Goal: Information Seeking & Learning: Learn about a topic

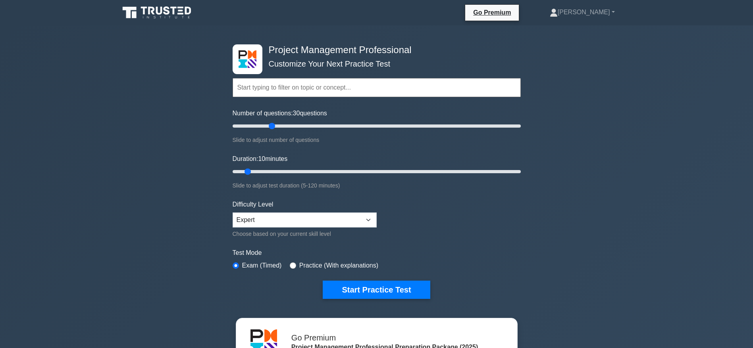
drag, startPoint x: 245, startPoint y: 125, endPoint x: 270, endPoint y: 126, distance: 25.4
type input "30"
click at [270, 126] on input "Number of questions: 30 questions" at bounding box center [377, 126] width 288 height 10
drag, startPoint x: 248, startPoint y: 171, endPoint x: 269, endPoint y: 171, distance: 21.0
click at [269, 171] on input "Duration: 20 minutes" at bounding box center [377, 172] width 288 height 10
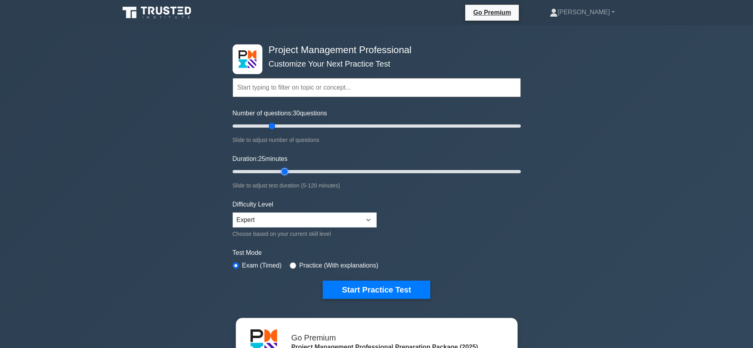
drag, startPoint x: 269, startPoint y: 171, endPoint x: 281, endPoint y: 173, distance: 11.6
click at [281, 173] on input "Duration: 25 minutes" at bounding box center [377, 172] width 288 height 10
drag, startPoint x: 281, startPoint y: 173, endPoint x: 299, endPoint y: 173, distance: 18.3
type input "30"
click at [299, 173] on input "Duration: 30 minutes" at bounding box center [377, 172] width 288 height 10
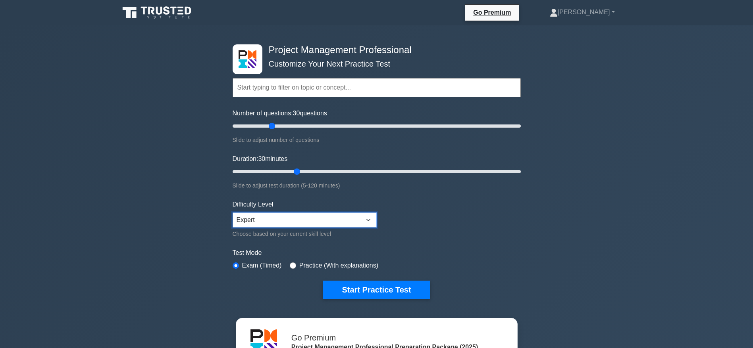
click at [340, 221] on select "Beginner Intermediate Expert" at bounding box center [305, 220] width 144 height 15
click at [428, 229] on form "Topics Scope Management Time Management Cost Management Quality Management Risk…" at bounding box center [377, 176] width 288 height 245
click at [380, 232] on button "Start Practice Test" at bounding box center [376, 290] width 107 height 18
click at [284, 125] on input "Number of questions: 40 questions" at bounding box center [377, 126] width 288 height 10
type input "30"
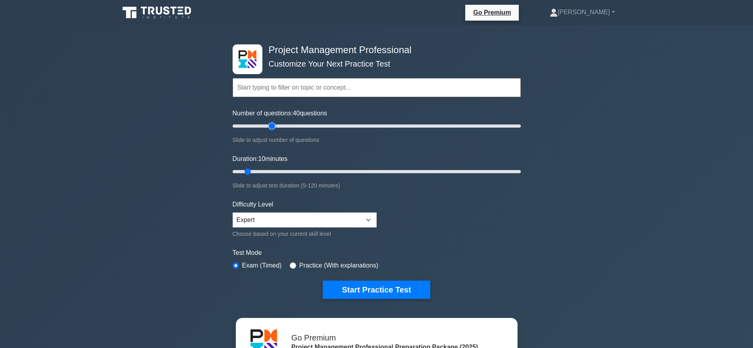
click at [274, 125] on input "Number of questions: 40 questions" at bounding box center [377, 126] width 288 height 10
click at [284, 173] on input "Duration: 25 minutes" at bounding box center [377, 172] width 288 height 10
type input "30"
click at [298, 173] on input "Duration: 25 minutes" at bounding box center [377, 172] width 288 height 10
click at [358, 289] on button "Start Practice Test" at bounding box center [376, 290] width 107 height 18
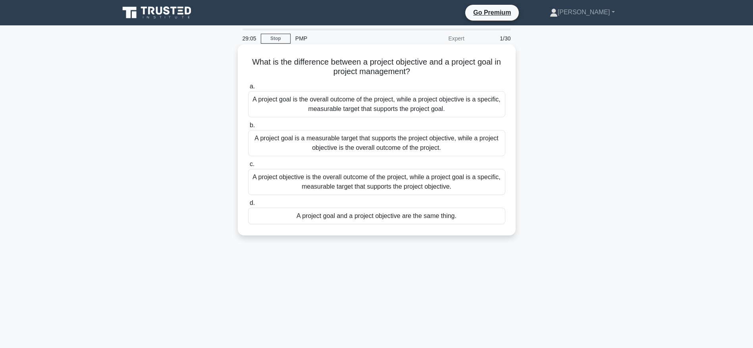
click at [413, 109] on div "A project goal is the overall outcome of the project, while a project objective…" at bounding box center [376, 104] width 257 height 26
click at [248, 89] on input "a. A project goal is the overall outcome of the project, while a project object…" at bounding box center [248, 86] width 0 height 5
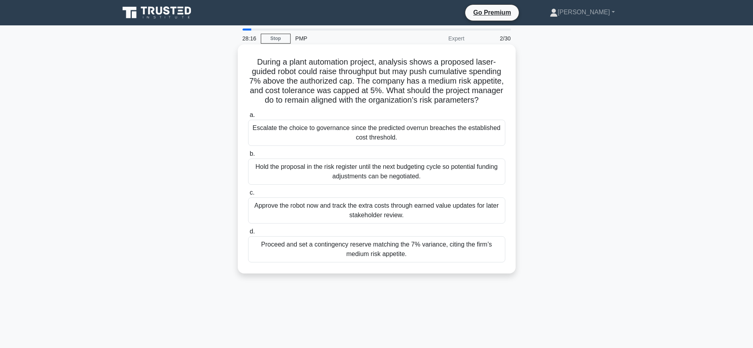
click at [377, 145] on div "Escalate the choice to governance since the predicted overrun breaches the esta…" at bounding box center [376, 133] width 257 height 26
click at [248, 118] on input "a. Escalate the choice to governance since the predicted overrun breaches the e…" at bounding box center [248, 115] width 0 height 5
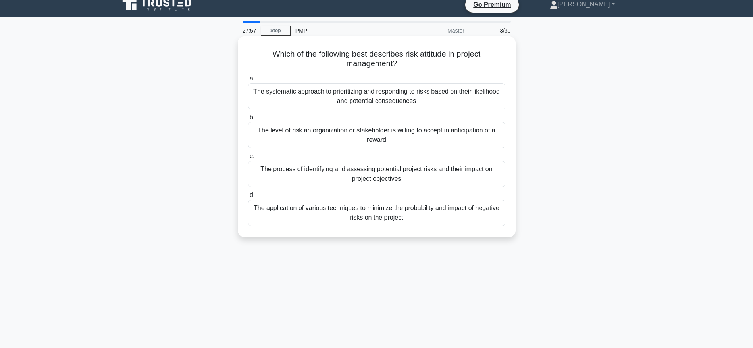
scroll to position [8, 0]
click at [398, 169] on div "The process of identifying and assessing potential project risks and their impa…" at bounding box center [376, 174] width 257 height 26
click at [248, 159] on input "c. The process of identifying and assessing potential project risks and their i…" at bounding box center [248, 156] width 0 height 5
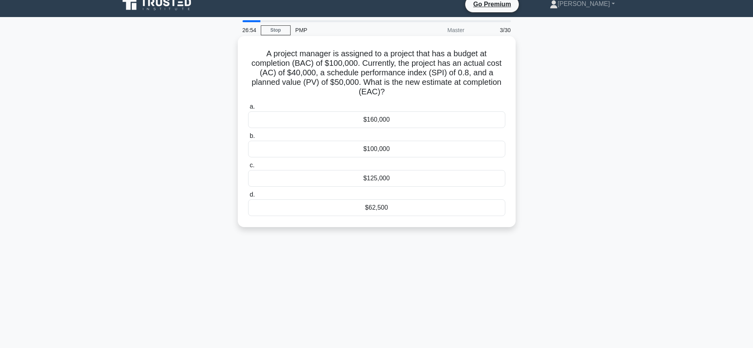
scroll to position [0, 0]
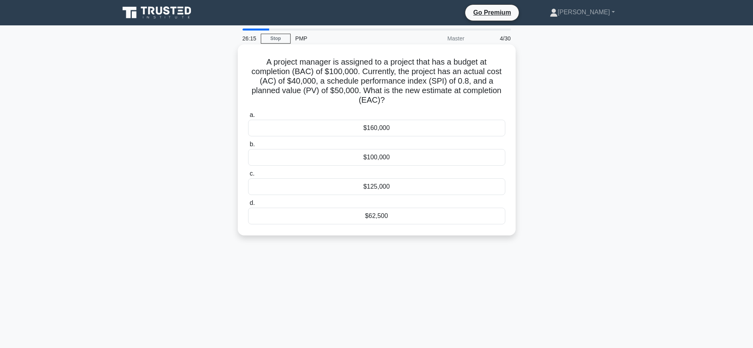
click at [380, 160] on div "$100,000" at bounding box center [376, 157] width 257 height 17
click at [248, 147] on input "b. $100,000" at bounding box center [248, 144] width 0 height 5
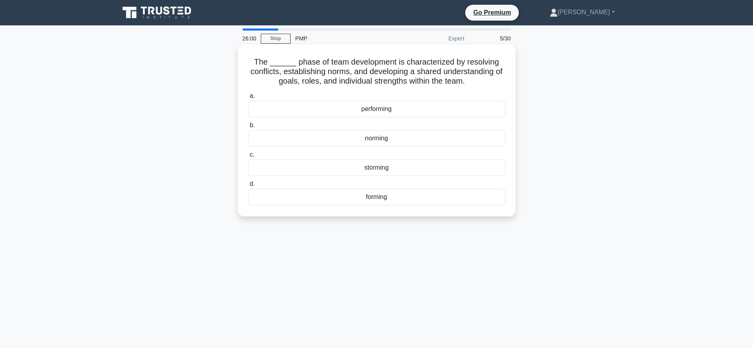
click at [384, 141] on div "norming" at bounding box center [376, 138] width 257 height 17
click at [248, 128] on input "b. norming" at bounding box center [248, 125] width 0 height 5
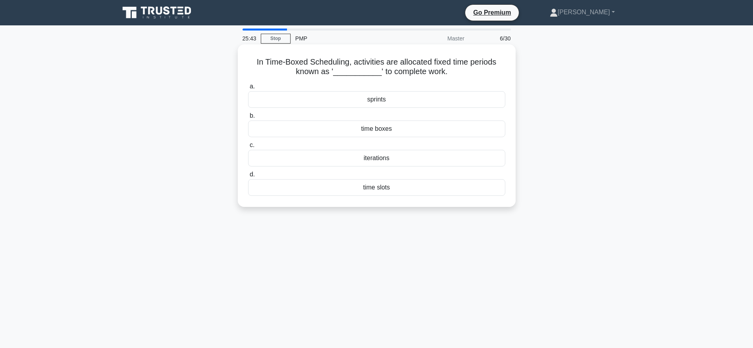
click at [383, 100] on div "sprints" at bounding box center [376, 99] width 257 height 17
click at [248, 89] on input "a. sprints" at bounding box center [248, 86] width 0 height 5
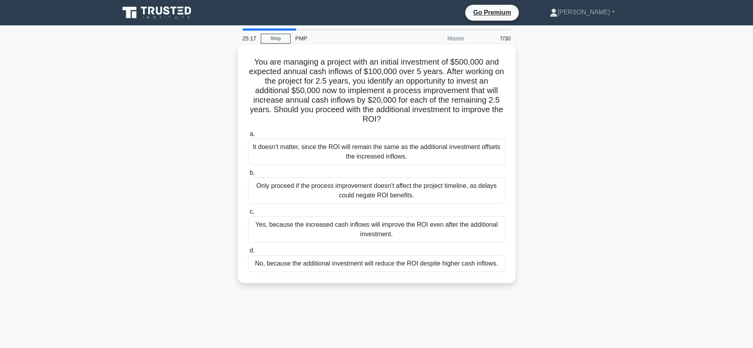
drag, startPoint x: 277, startPoint y: 110, endPoint x: 396, endPoint y: 121, distance: 119.2
click at [396, 121] on h5 "You are managing a project with an initial investment of $500,000 and expected …" at bounding box center [376, 90] width 259 height 67
click at [388, 154] on div "It doesn't matter, since the ROI will remain the same as the additional investm…" at bounding box center [376, 152] width 257 height 26
click at [248, 137] on input "a. It doesn't matter, since the ROI will remain the same as the additional inve…" at bounding box center [248, 134] width 0 height 5
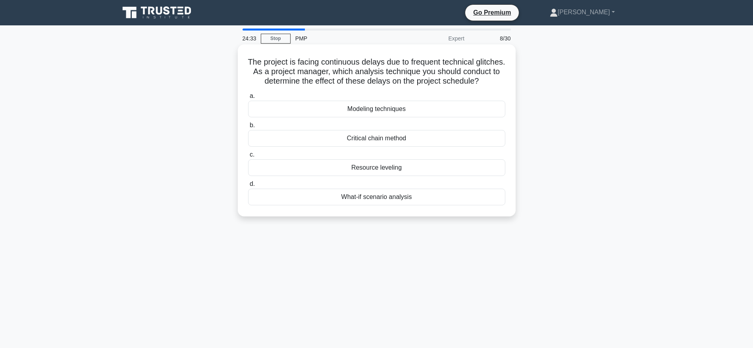
click at [384, 206] on div "What-if scenario analysis" at bounding box center [376, 197] width 257 height 17
click at [248, 187] on input "d. What-if scenario analysis" at bounding box center [248, 184] width 0 height 5
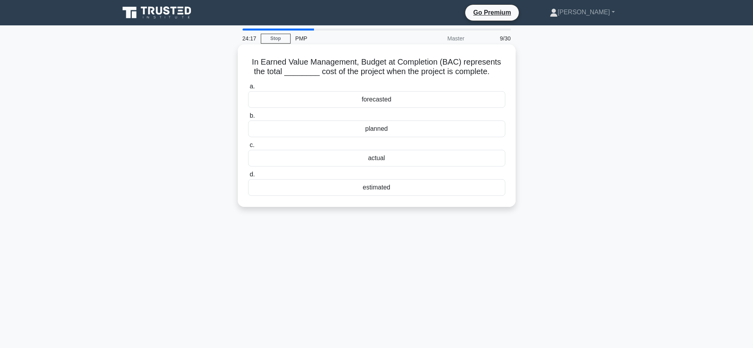
click at [369, 98] on div "forecasted" at bounding box center [376, 99] width 257 height 17
click at [248, 89] on input "a. forecasted" at bounding box center [248, 86] width 0 height 5
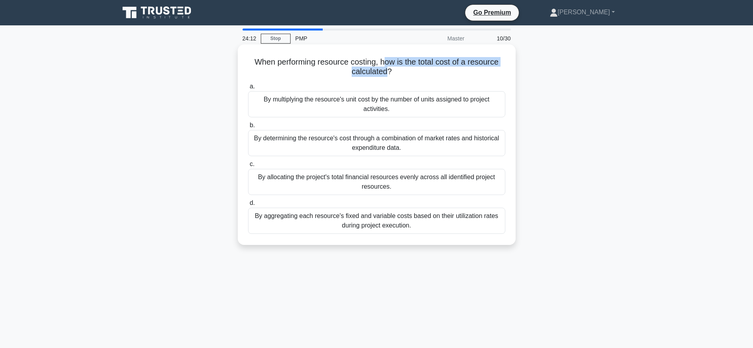
drag, startPoint x: 384, startPoint y: 63, endPoint x: 387, endPoint y: 74, distance: 10.7
click at [387, 74] on h5 "When performing resource costing, how is the total cost of a resource calculate…" at bounding box center [376, 67] width 259 height 20
click at [395, 222] on div "By aggregating each resource's fixed and variable costs based on their utilizat…" at bounding box center [376, 221] width 257 height 26
click at [248, 206] on input "d. By aggregating each resource's fixed and variable costs based on their utili…" at bounding box center [248, 203] width 0 height 5
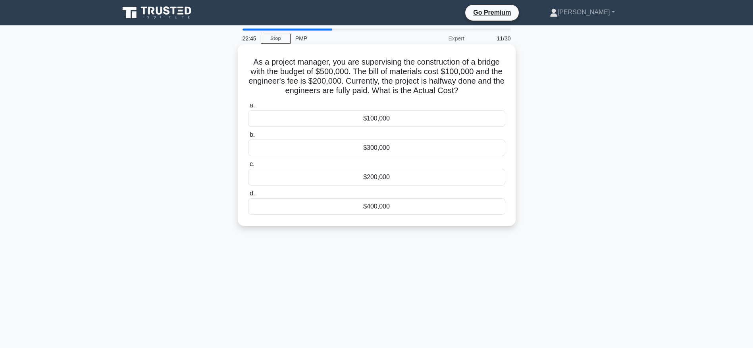
click at [379, 147] on div "$300,000" at bounding box center [376, 148] width 257 height 17
click at [248, 138] on input "b. $300,000" at bounding box center [248, 135] width 0 height 5
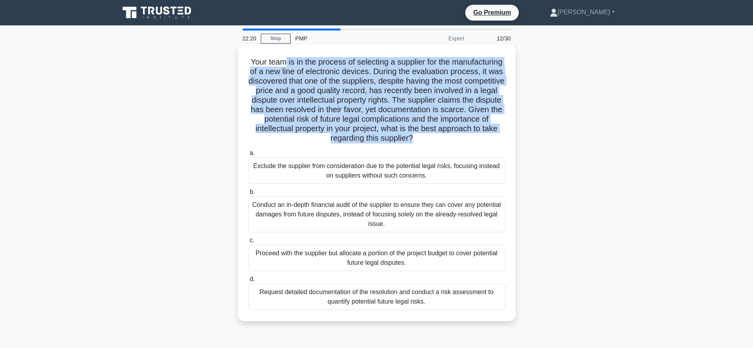
drag, startPoint x: 309, startPoint y: 63, endPoint x: 488, endPoint y: 135, distance: 193.0
click at [488, 135] on h5 "Your team is in the process of selecting a supplier for the manufacturing of a …" at bounding box center [376, 100] width 259 height 86
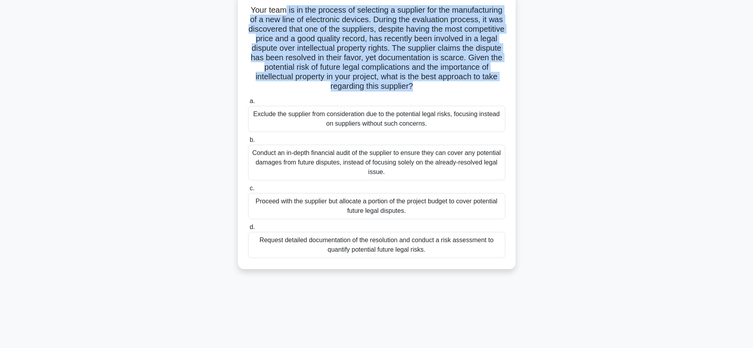
scroll to position [54, 0]
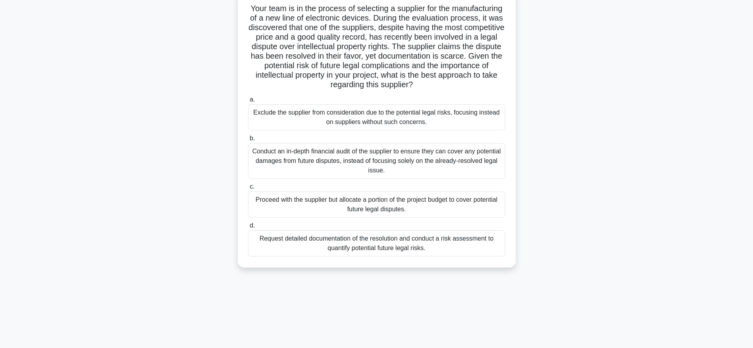
click at [384, 121] on div "Exclude the supplier from consideration due to the potential legal risks, focus…" at bounding box center [376, 117] width 257 height 26
click at [248, 102] on input "a. Exclude the supplier from consideration due to the potential legal risks, fo…" at bounding box center [248, 99] width 0 height 5
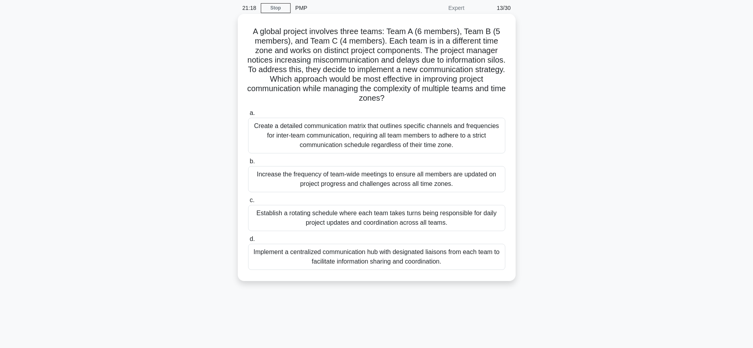
scroll to position [31, 0]
click at [381, 148] on div "Create a detailed communication matrix that outlines specific channels and freq…" at bounding box center [376, 135] width 257 height 36
click at [248, 115] on input "a. Create a detailed communication matrix that outlines specific channels and f…" at bounding box center [248, 112] width 0 height 5
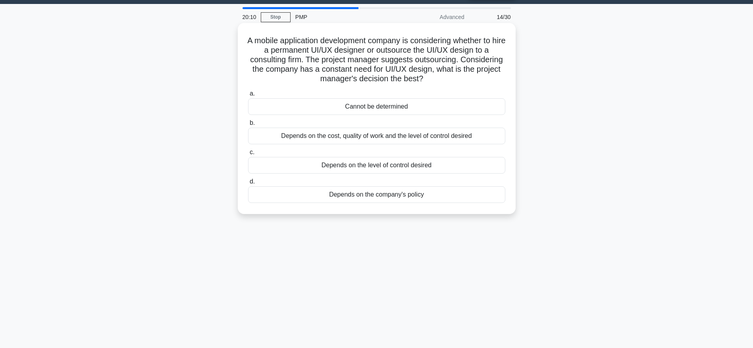
scroll to position [19, 0]
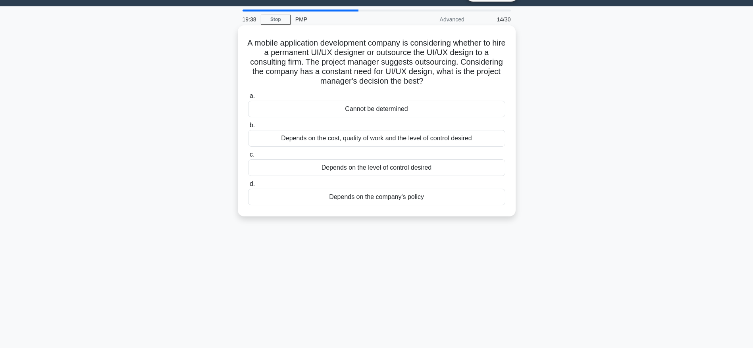
click at [366, 199] on div "Depends on the company's policy" at bounding box center [376, 197] width 257 height 17
click at [248, 187] on input "d. Depends on the company's policy" at bounding box center [248, 184] width 0 height 5
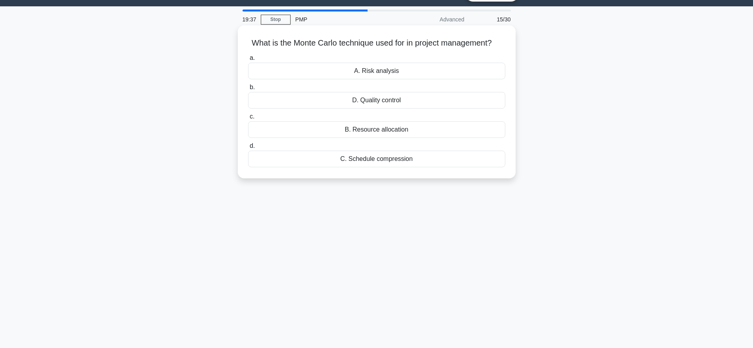
scroll to position [0, 0]
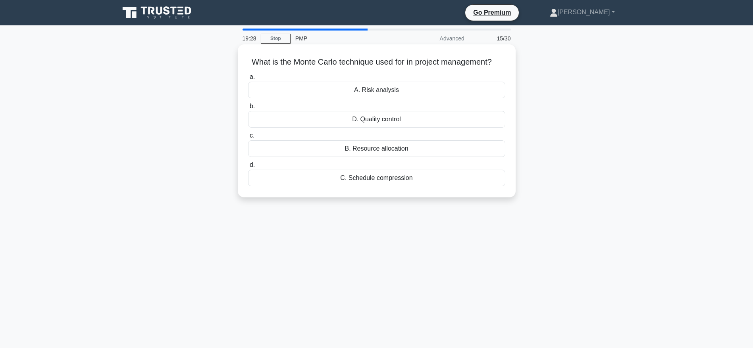
click at [381, 153] on div "B. Resource allocation" at bounding box center [376, 148] width 257 height 17
click at [248, 138] on input "c. B. Resource allocation" at bounding box center [248, 135] width 0 height 5
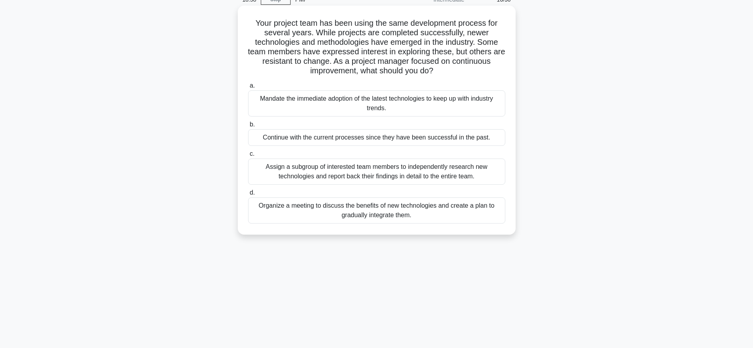
scroll to position [45, 0]
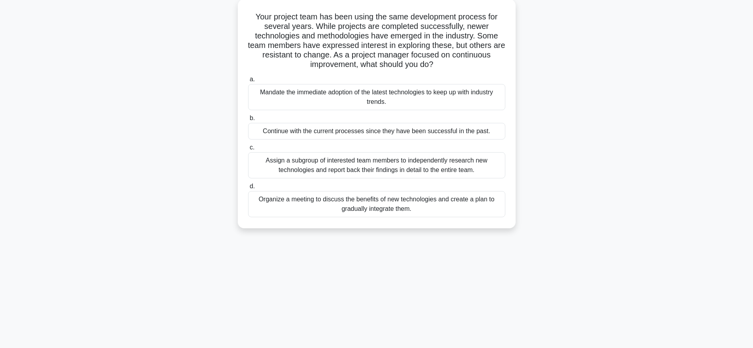
click at [404, 204] on div "Organize a meeting to discuss the benefits of new technologies and create a pla…" at bounding box center [376, 204] width 257 height 26
click at [248, 189] on input "d. Organize a meeting to discuss the benefits of new technologies and create a …" at bounding box center [248, 186] width 0 height 5
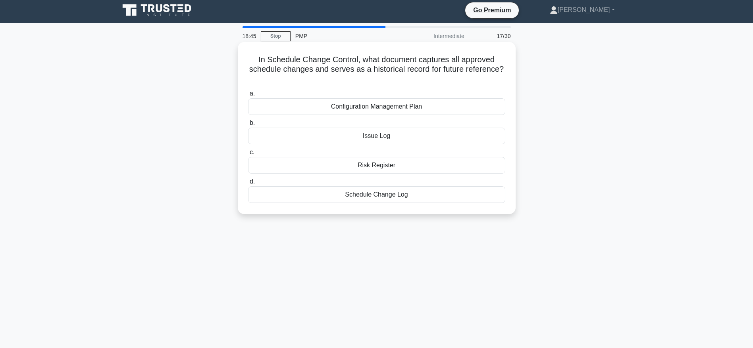
scroll to position [0, 0]
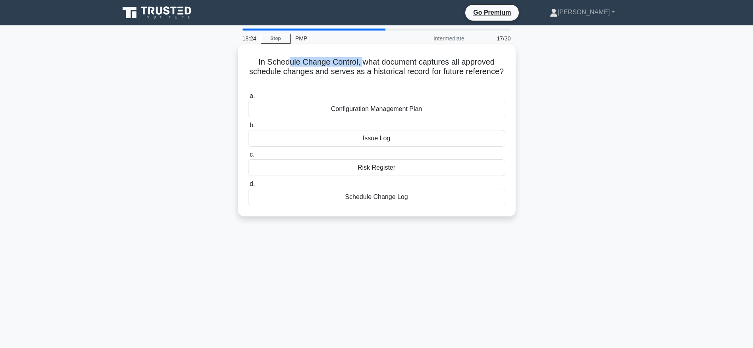
drag, startPoint x: 288, startPoint y: 64, endPoint x: 359, endPoint y: 65, distance: 71.0
click at [359, 65] on h5 "In Schedule Change Control, what document captures all approved schedule change…" at bounding box center [376, 71] width 259 height 29
click at [379, 199] on div "Schedule Change Log" at bounding box center [376, 197] width 257 height 17
click at [248, 187] on input "d. Schedule Change Log" at bounding box center [248, 184] width 0 height 5
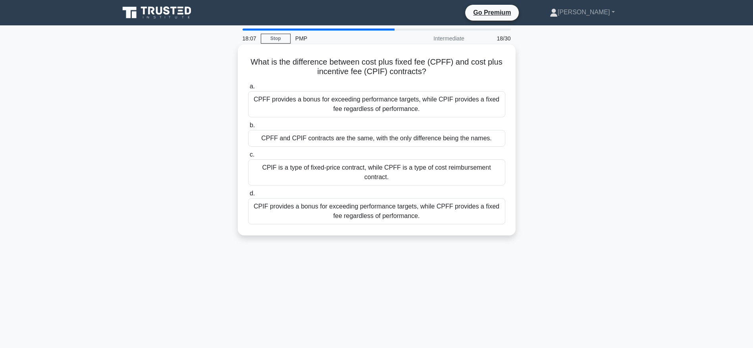
drag, startPoint x: 281, startPoint y: 65, endPoint x: 439, endPoint y: 73, distance: 158.9
click at [439, 73] on h5 "What is the difference between cost plus fixed fee (CPFF) and cost plus incenti…" at bounding box center [376, 67] width 259 height 20
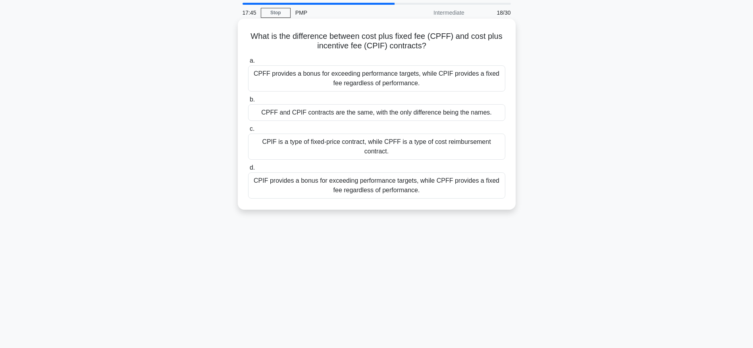
scroll to position [26, 0]
click at [428, 180] on div "CPIF provides a bonus for exceeding performance targets, while CPFF provides a …" at bounding box center [376, 185] width 257 height 26
click at [248, 170] on input "d. CPIF provides a bonus for exceeding performance targets, while CPFF provides…" at bounding box center [248, 167] width 0 height 5
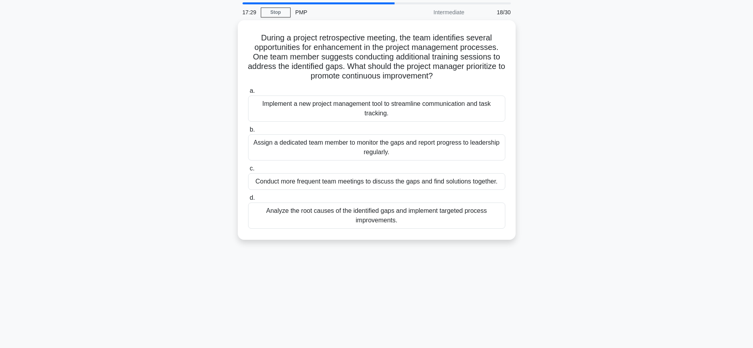
scroll to position [0, 0]
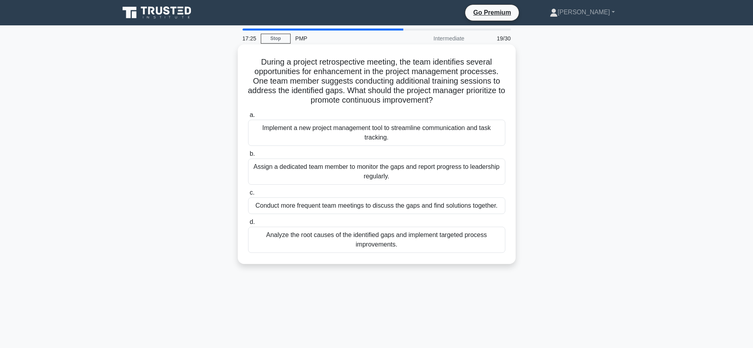
drag, startPoint x: 300, startPoint y: 65, endPoint x: 449, endPoint y: 100, distance: 152.4
click at [449, 100] on h5 "During a project retrospective meeting, the team identifies several opportuniti…" at bounding box center [376, 81] width 259 height 48
click at [336, 104] on h5 "During a project retrospective meeting, the team identifies several opportuniti…" at bounding box center [376, 81] width 259 height 48
click at [348, 244] on div "Analyze the root causes of the identified gaps and implement targeted process i…" at bounding box center [376, 240] width 257 height 26
click at [248, 225] on input "d. Analyze the root causes of the identified gaps and implement targeted proces…" at bounding box center [248, 222] width 0 height 5
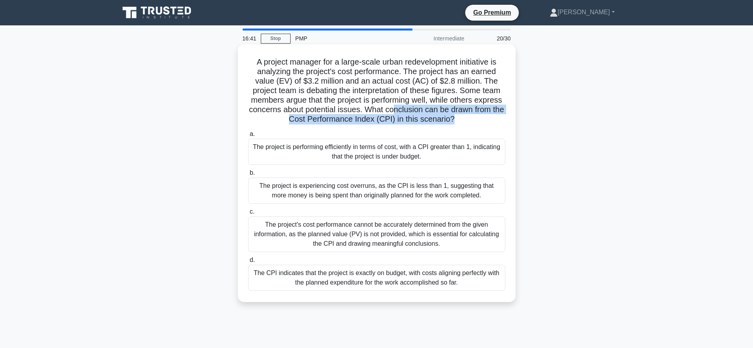
drag, startPoint x: 424, startPoint y: 111, endPoint x: 470, endPoint y: 121, distance: 47.6
click at [470, 121] on h5 "A project manager for a large-scale urban redevelopment initiative is analyzing…" at bounding box center [376, 90] width 259 height 67
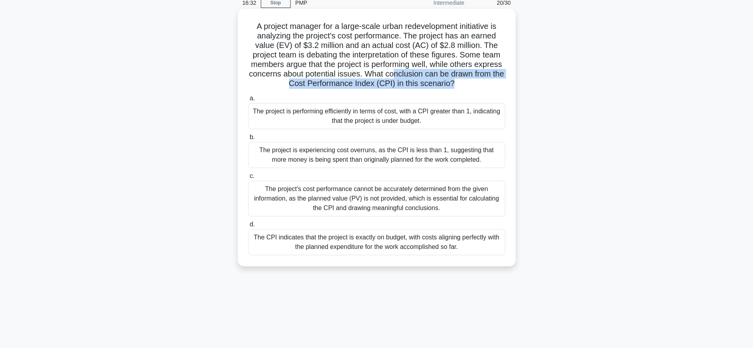
scroll to position [37, 0]
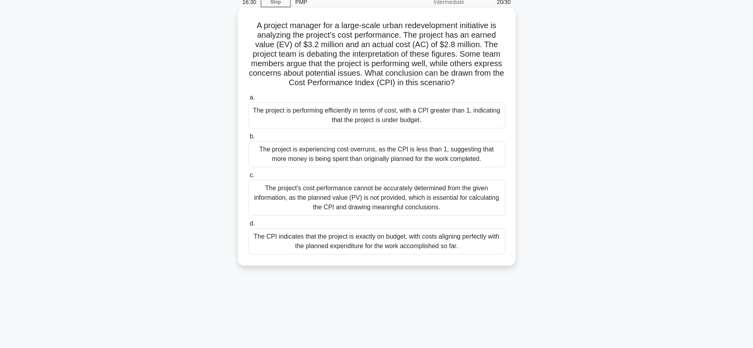
click at [421, 198] on div "The project's cost performance cannot be accurately determined from the given i…" at bounding box center [376, 198] width 257 height 36
click at [248, 178] on input "c. The project's cost performance cannot be accurately determined from the give…" at bounding box center [248, 175] width 0 height 5
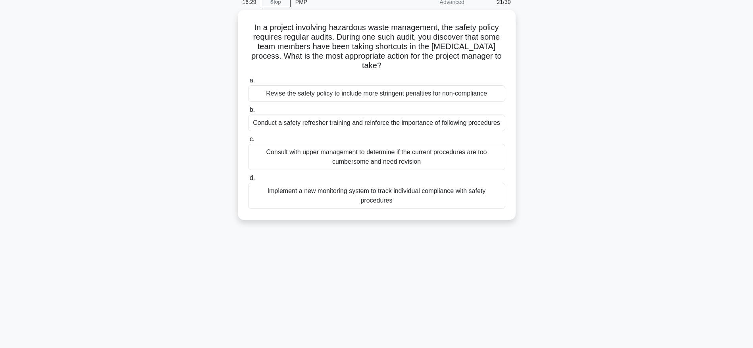
scroll to position [0, 0]
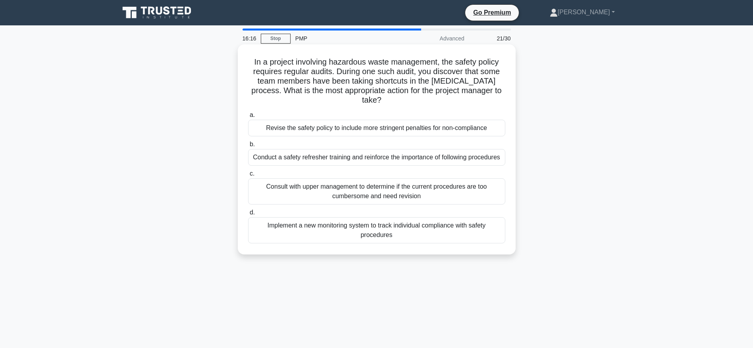
drag, startPoint x: 290, startPoint y: 63, endPoint x: 443, endPoint y: 97, distance: 157.4
click at [443, 97] on h5 "In a project involving hazardous waste management, the safety policy requires r…" at bounding box center [376, 81] width 259 height 48
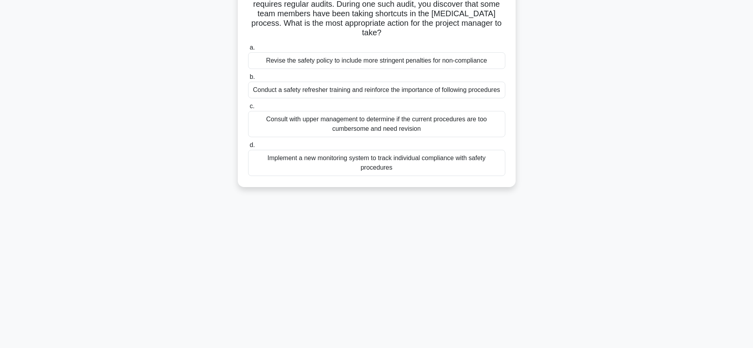
scroll to position [69, 0]
click at [343, 91] on div "Conduct a safety refresher training and reinforce the importance of following p…" at bounding box center [376, 89] width 257 height 17
click at [248, 79] on input "b. Conduct a safety refresher training and reinforce the importance of followin…" at bounding box center [248, 75] width 0 height 5
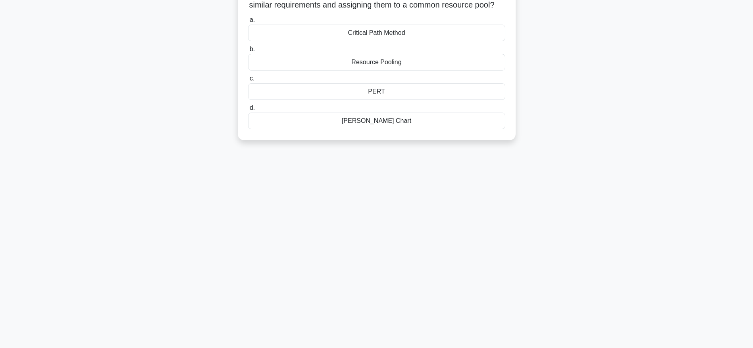
scroll to position [0, 0]
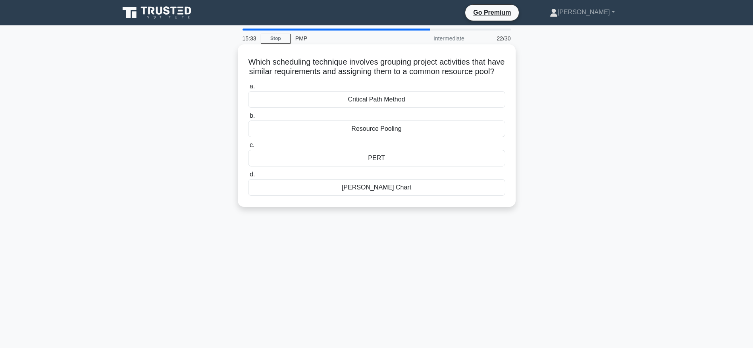
click at [381, 165] on div "PERT" at bounding box center [376, 158] width 257 height 17
click at [248, 148] on input "c. PERT" at bounding box center [248, 145] width 0 height 5
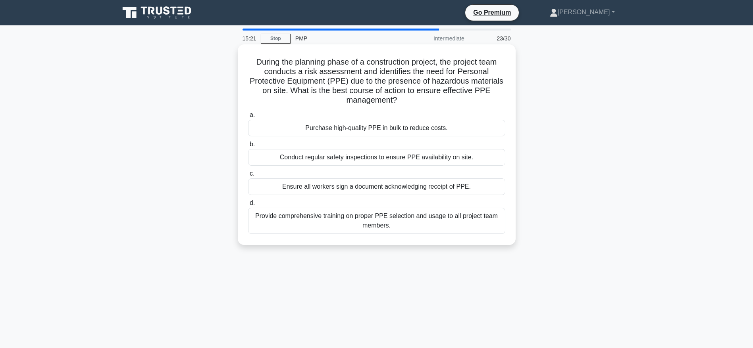
drag, startPoint x: 269, startPoint y: 62, endPoint x: 401, endPoint y: 99, distance: 136.5
click at [401, 99] on h5 "During the planning phase of a construction project, the project team conducts …" at bounding box center [376, 81] width 259 height 48
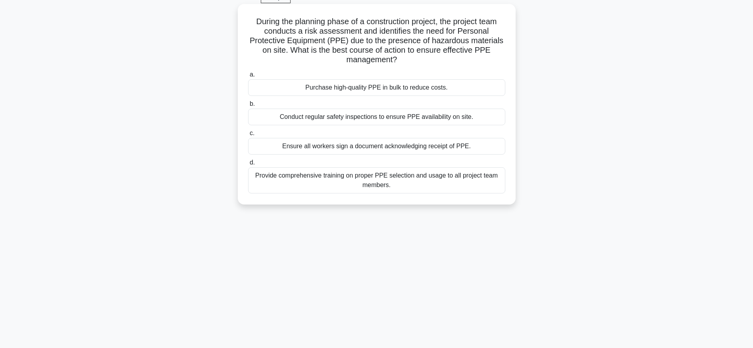
scroll to position [40, 0]
click at [384, 182] on div "Provide comprehensive training on proper PPE selection and usage to all project…" at bounding box center [376, 181] width 257 height 26
click at [248, 166] on input "d. Provide comprehensive training on proper PPE selection and usage to all proj…" at bounding box center [248, 163] width 0 height 5
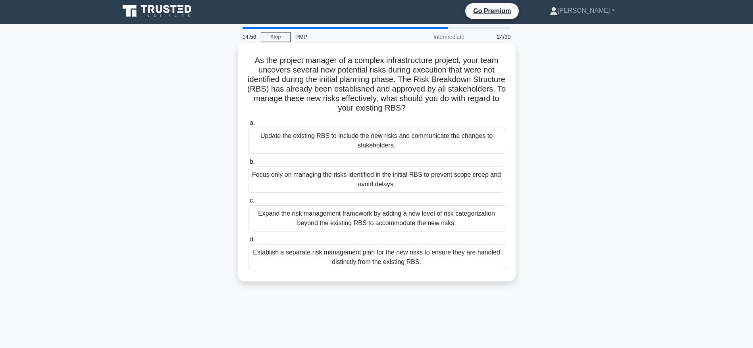
scroll to position [0, 0]
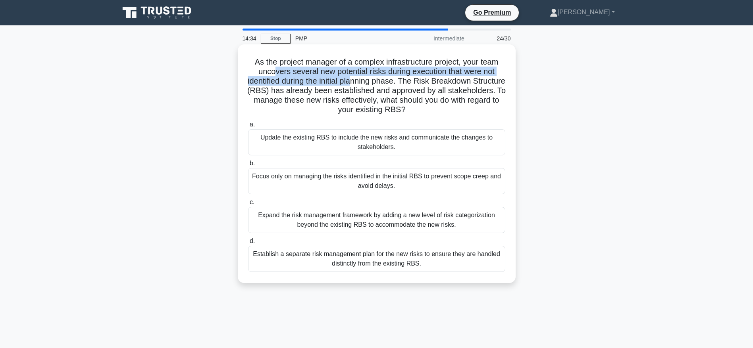
drag, startPoint x: 272, startPoint y: 76, endPoint x: 372, endPoint y: 85, distance: 100.4
click at [372, 85] on h5 "As the project manager of a complex infrastructure project, your team uncovers …" at bounding box center [376, 86] width 259 height 58
drag, startPoint x: 333, startPoint y: 94, endPoint x: 442, endPoint y: 113, distance: 110.4
click at [442, 113] on h5 "As the project manager of a complex infrastructure project, your team uncovers …" at bounding box center [376, 86] width 259 height 58
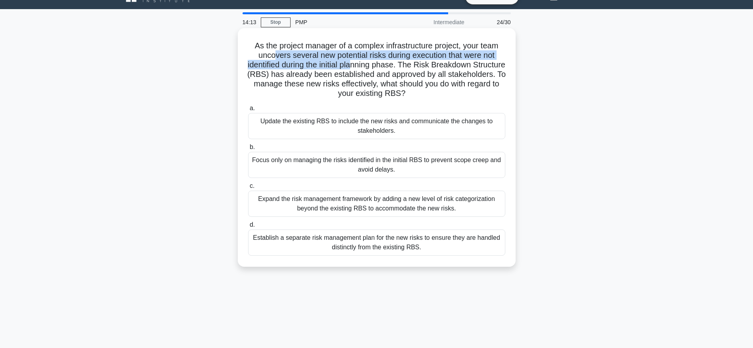
scroll to position [20, 0]
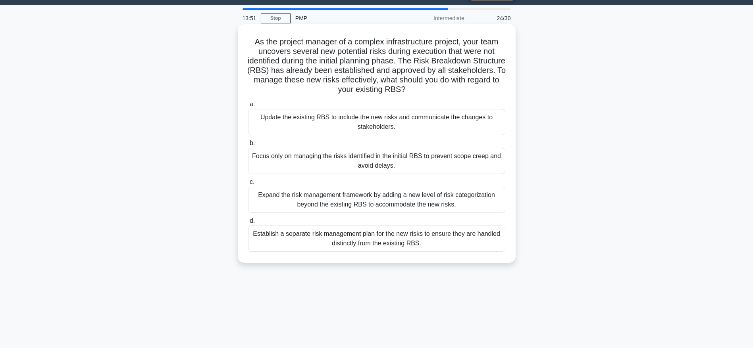
click at [387, 124] on div "Update the existing RBS to include the new risks and communicate the changes to…" at bounding box center [376, 122] width 257 height 26
click at [248, 107] on input "a. Update the existing RBS to include the new risks and communicate the changes…" at bounding box center [248, 104] width 0 height 5
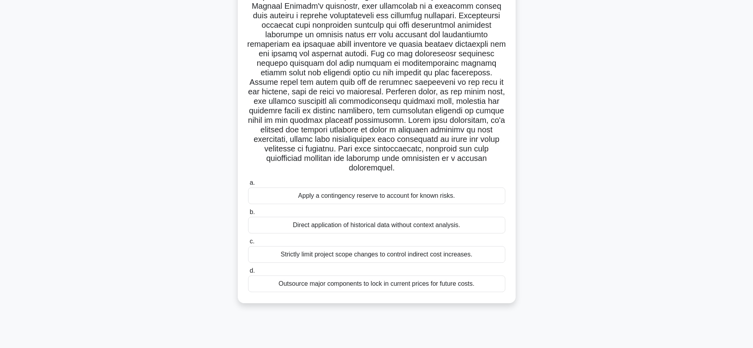
scroll to position [74, 0]
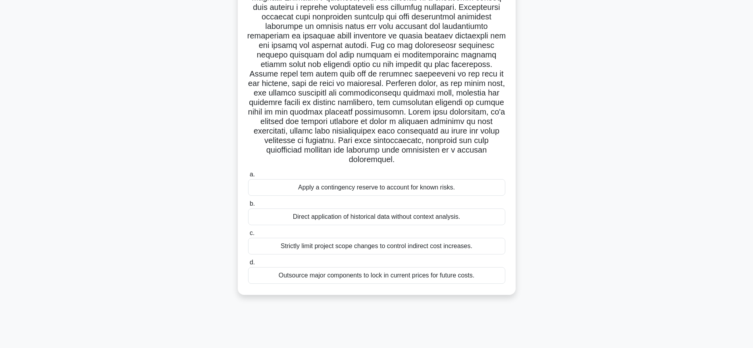
click at [391, 246] on div "Strictly limit project scope changes to control indirect cost increases." at bounding box center [376, 246] width 257 height 17
click at [248, 236] on input "c. Strictly limit project scope changes to control indirect cost increases." at bounding box center [248, 233] width 0 height 5
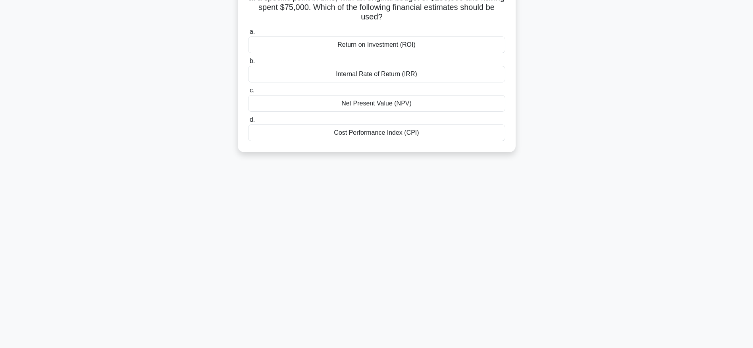
scroll to position [0, 0]
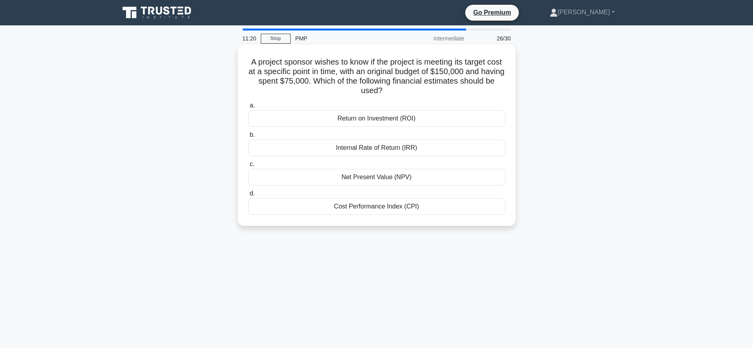
click at [391, 177] on div "Net Present Value (NPV)" at bounding box center [376, 177] width 257 height 17
click at [248, 167] on input "c. Net Present Value (NPV)" at bounding box center [248, 164] width 0 height 5
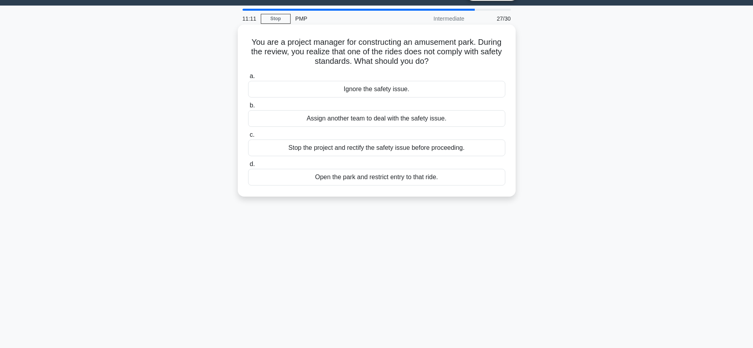
scroll to position [23, 0]
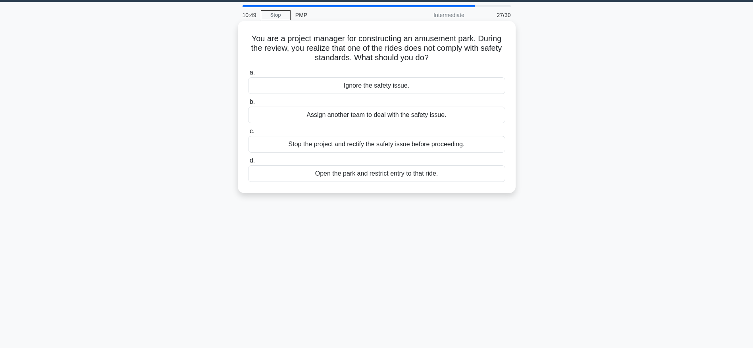
click at [373, 171] on div "Open the park and restrict entry to that ride." at bounding box center [376, 173] width 257 height 17
click at [248, 163] on input "d. Open the park and restrict entry to that ride." at bounding box center [248, 160] width 0 height 5
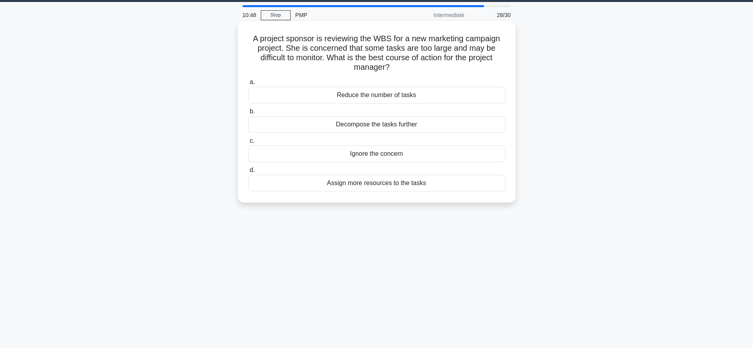
scroll to position [0, 0]
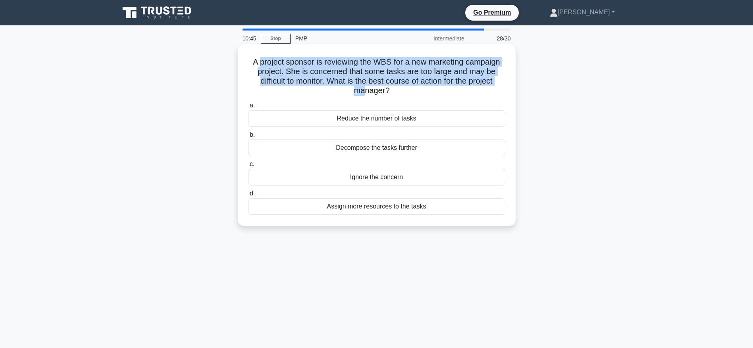
drag, startPoint x: 259, startPoint y: 64, endPoint x: 366, endPoint y: 92, distance: 110.7
click at [366, 92] on h5 "A project sponsor is reviewing the WBS for a new marketing campaign project. Sh…" at bounding box center [376, 76] width 259 height 39
click at [348, 97] on div "A project sponsor is reviewing the WBS for a new marketing campaign project. Sh…" at bounding box center [376, 135] width 271 height 175
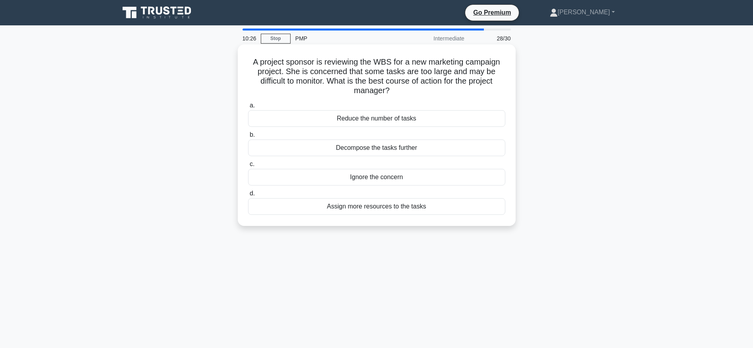
click at [375, 146] on div "Decompose the tasks further" at bounding box center [376, 148] width 257 height 17
click at [248, 138] on input "b. Decompose the tasks further" at bounding box center [248, 135] width 0 height 5
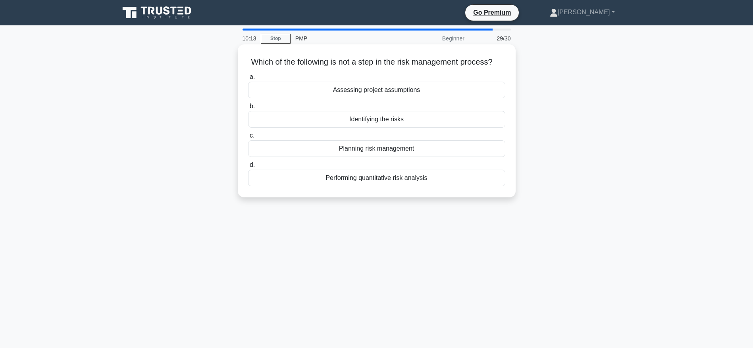
click at [396, 97] on div "Assessing project assumptions" at bounding box center [376, 90] width 257 height 17
click at [248, 80] on input "a. Assessing project assumptions" at bounding box center [248, 77] width 0 height 5
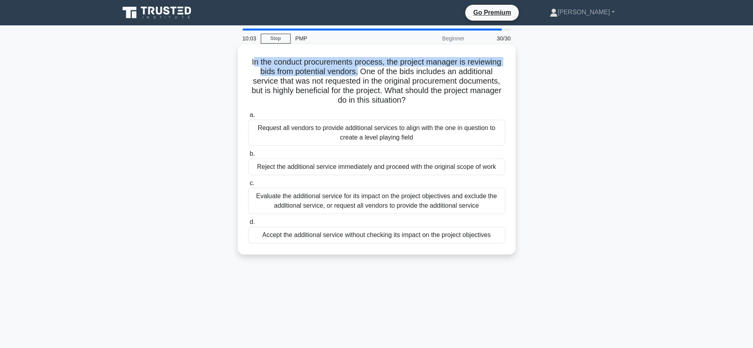
drag, startPoint x: 250, startPoint y: 63, endPoint x: 357, endPoint y: 74, distance: 107.7
click at [357, 74] on h5 "In the conduct procurements process, the project manager is reviewing bids from…" at bounding box center [376, 81] width 259 height 48
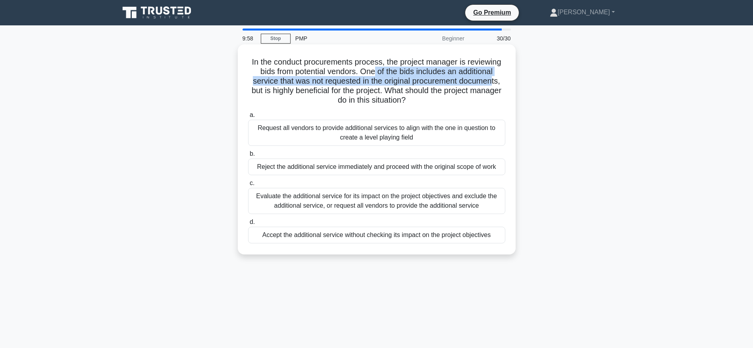
drag, startPoint x: 373, startPoint y: 74, endPoint x: 496, endPoint y: 84, distance: 123.4
click at [496, 84] on h5 "In the conduct procurements process, the project manager is reviewing bids from…" at bounding box center [376, 81] width 259 height 48
drag, startPoint x: 278, startPoint y: 92, endPoint x: 436, endPoint y: 100, distance: 158.9
click at [436, 100] on h5 "In the conduct procurements process, the project manager is reviewing bids from…" at bounding box center [376, 81] width 259 height 48
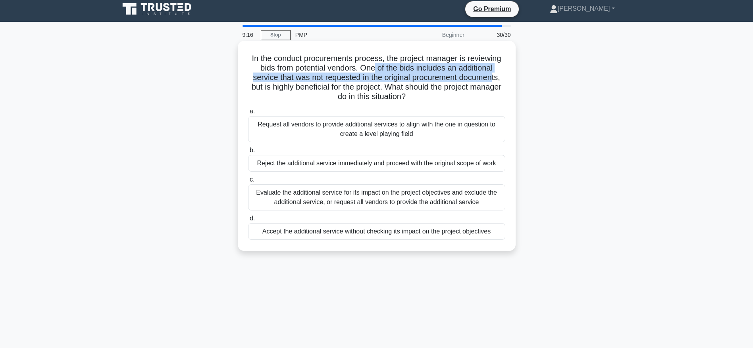
scroll to position [3, 0]
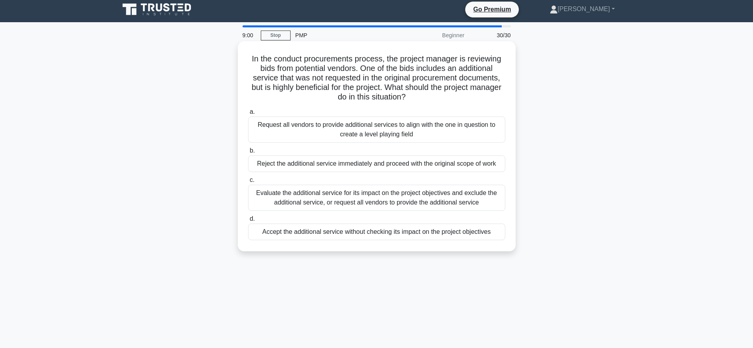
click at [363, 192] on div "Evaluate the additional service for its impact on the project objectives and ex…" at bounding box center [376, 198] width 257 height 26
click at [248, 183] on input "c. Evaluate the additional service for its impact on the project objectives and…" at bounding box center [248, 180] width 0 height 5
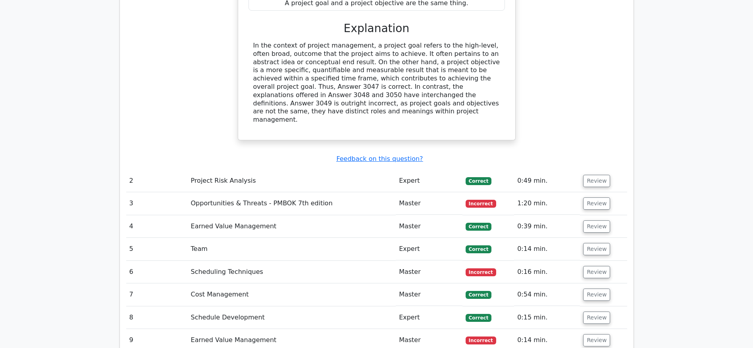
scroll to position [1130, 0]
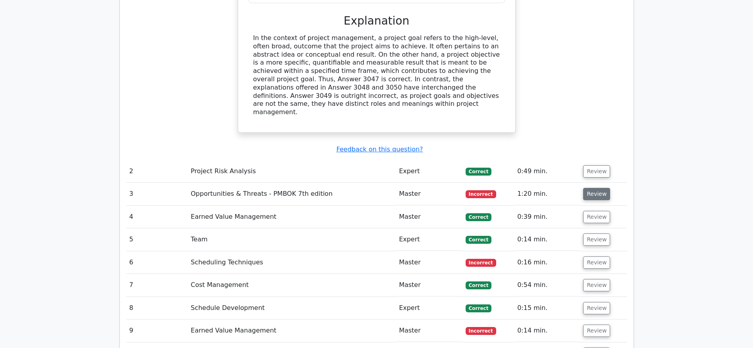
click at [596, 188] on button "Review" at bounding box center [596, 194] width 27 height 12
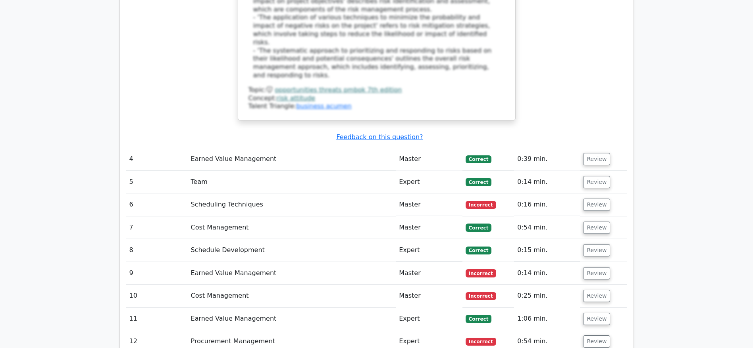
scroll to position [1628, 0]
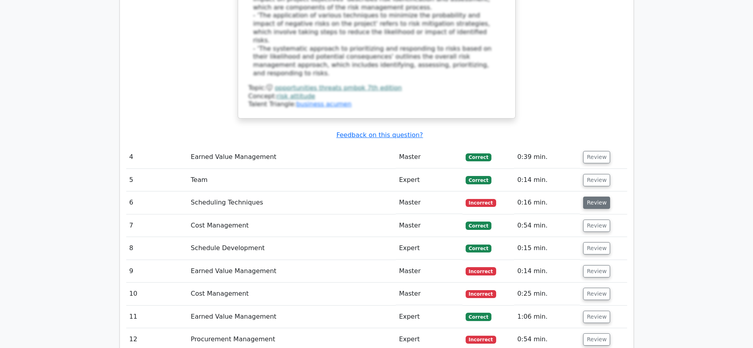
click at [591, 197] on button "Review" at bounding box center [596, 203] width 27 height 12
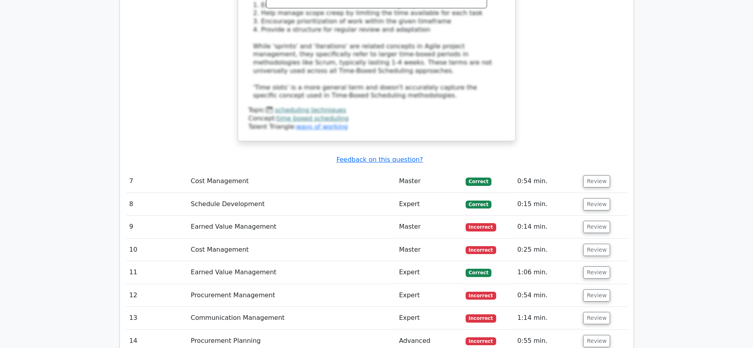
scroll to position [2105, 0]
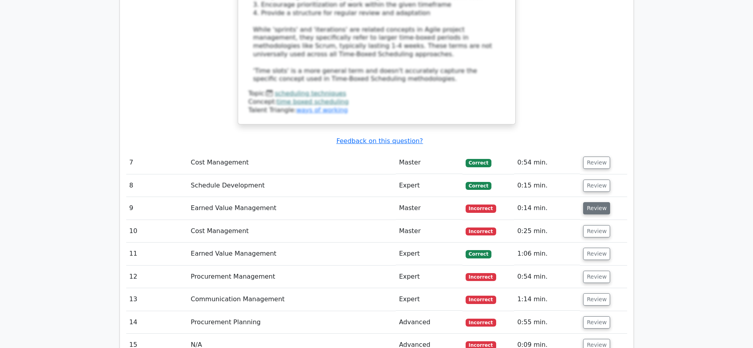
click at [588, 202] on button "Review" at bounding box center [596, 208] width 27 height 12
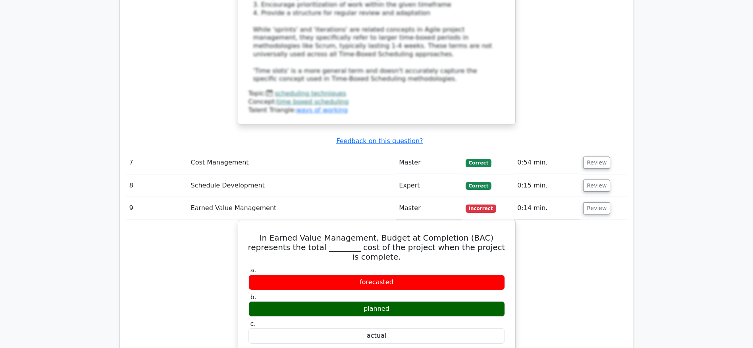
click at [602, 152] on td "Review" at bounding box center [603, 163] width 47 height 23
click at [590, 157] on button "Review" at bounding box center [596, 163] width 27 height 12
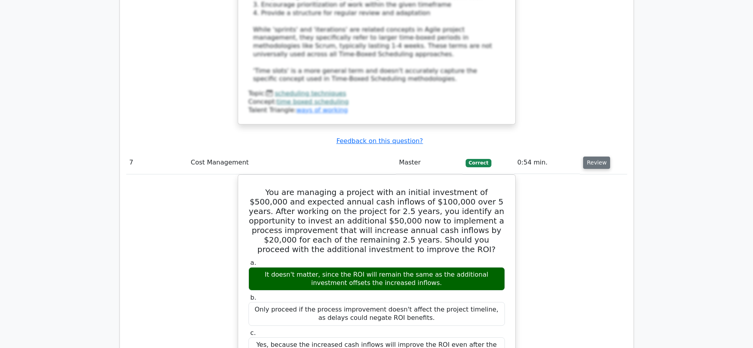
click at [594, 157] on button "Review" at bounding box center [596, 163] width 27 height 12
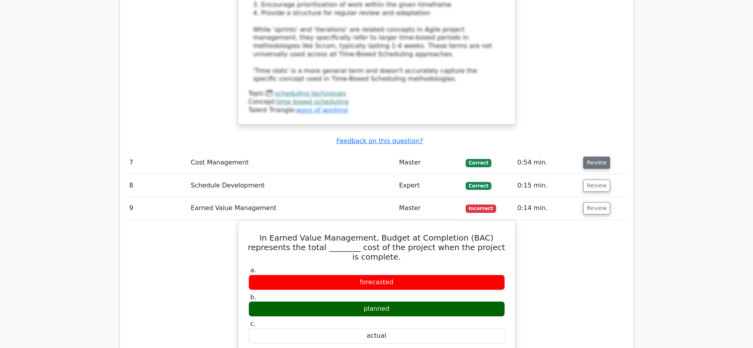
click at [594, 157] on button "Review" at bounding box center [596, 163] width 27 height 12
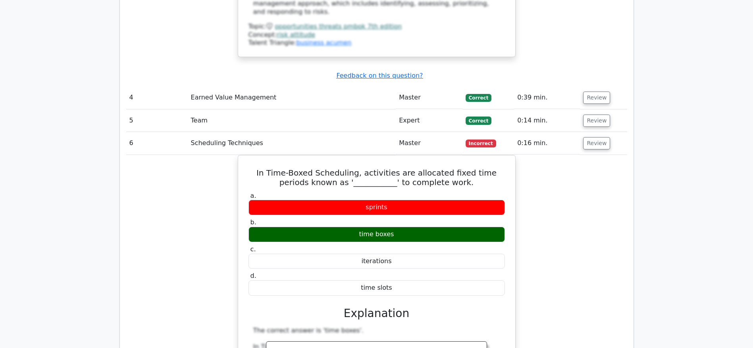
scroll to position [1628, 0]
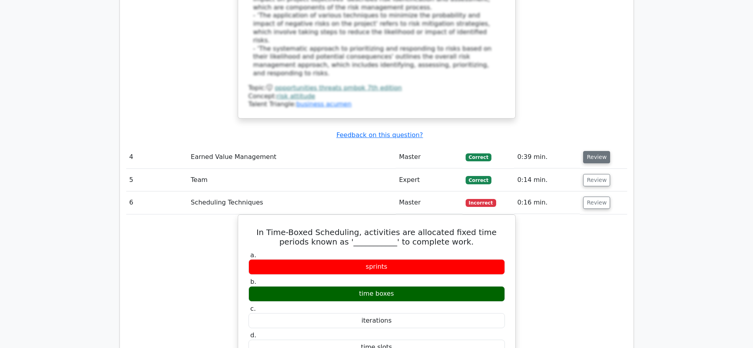
click at [597, 151] on button "Review" at bounding box center [596, 157] width 27 height 12
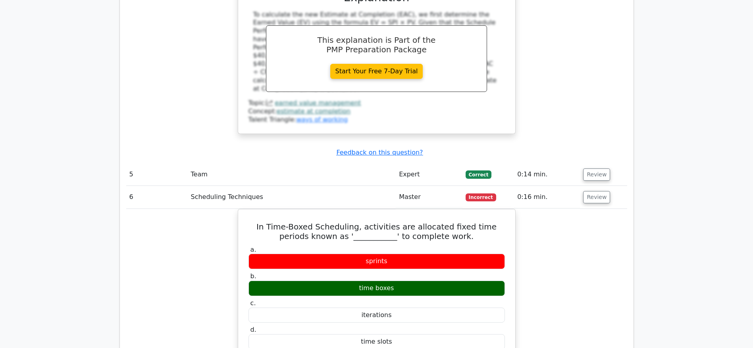
scroll to position [1985, 0]
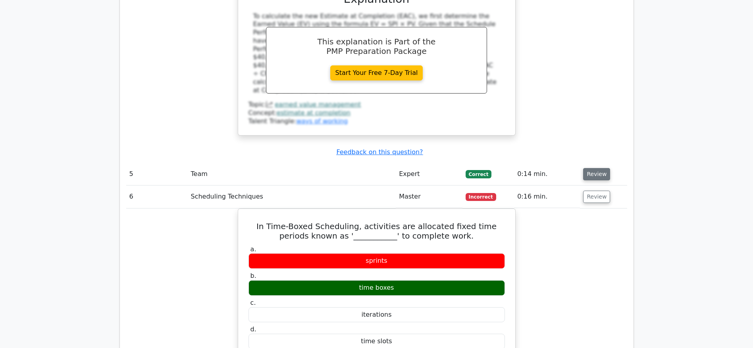
click at [587, 168] on button "Review" at bounding box center [596, 174] width 27 height 12
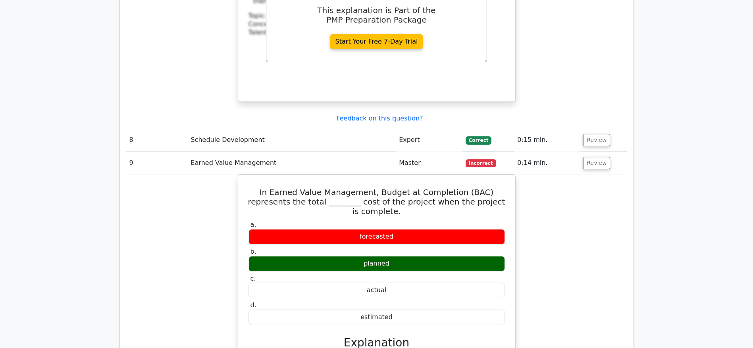
scroll to position [3116, 0]
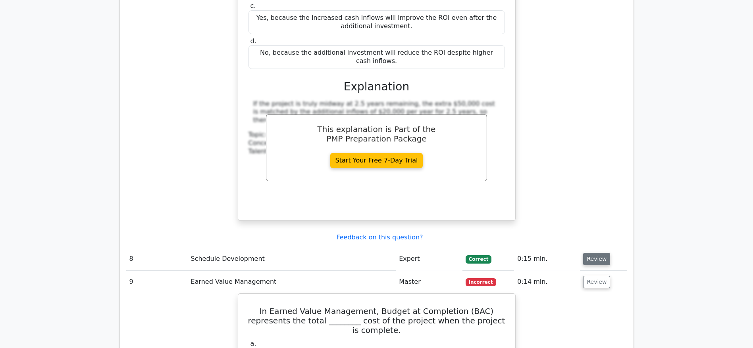
click at [598, 253] on button "Review" at bounding box center [596, 259] width 27 height 12
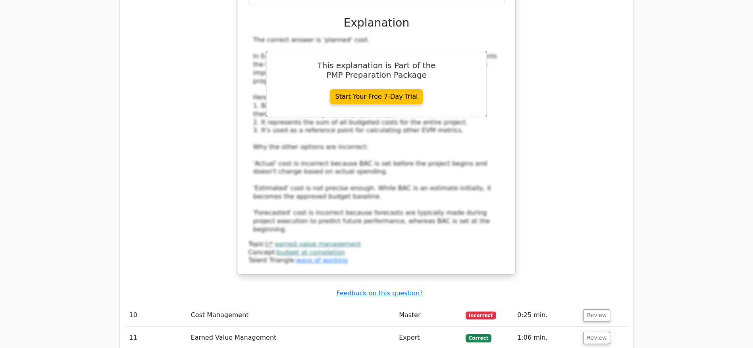
scroll to position [4069, 0]
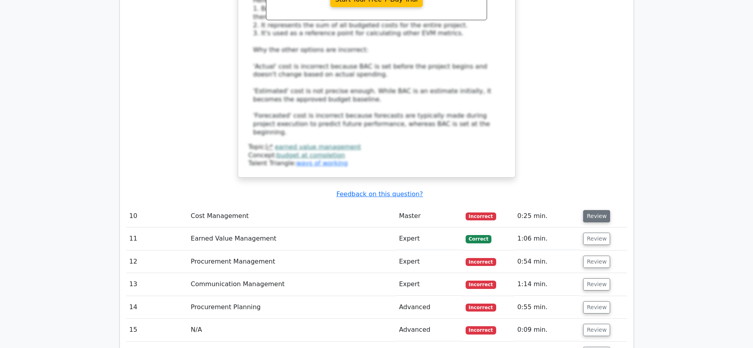
click at [592, 210] on button "Review" at bounding box center [596, 216] width 27 height 12
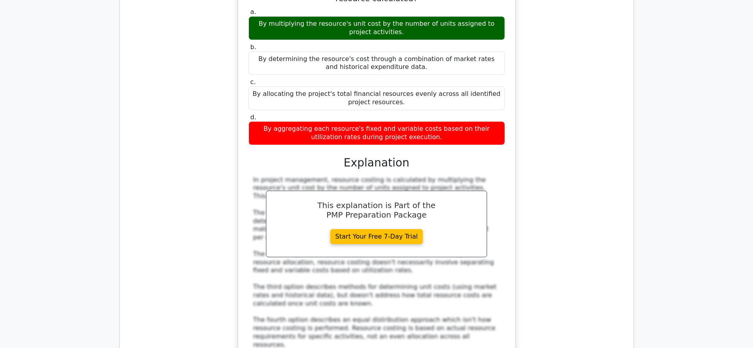
scroll to position [4426, 0]
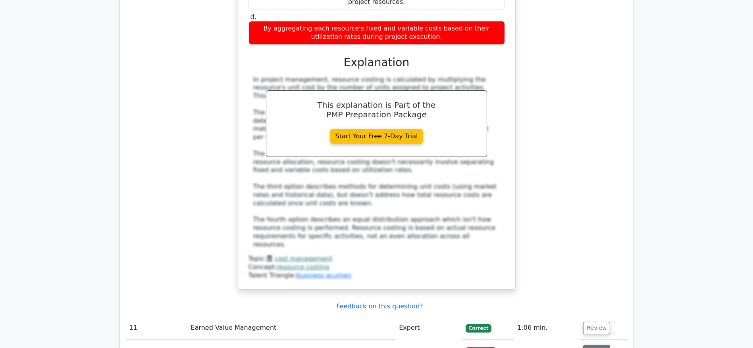
click at [593, 345] on button "Review" at bounding box center [596, 351] width 27 height 12
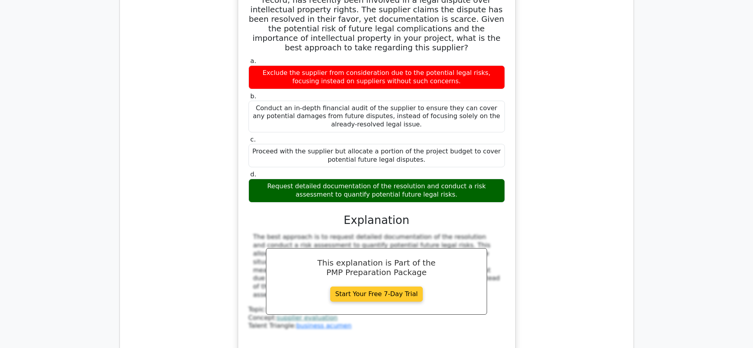
scroll to position [4961, 0]
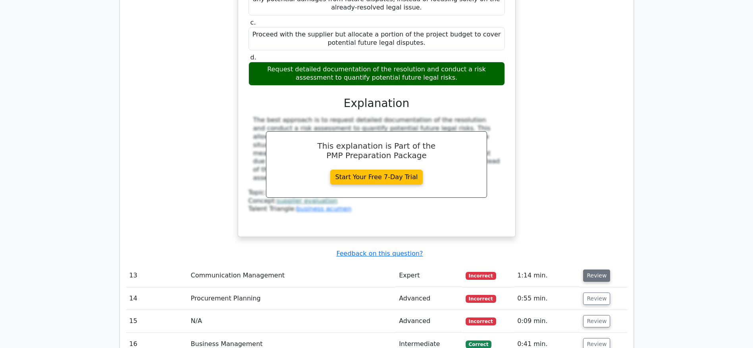
click at [597, 270] on button "Review" at bounding box center [596, 276] width 27 height 12
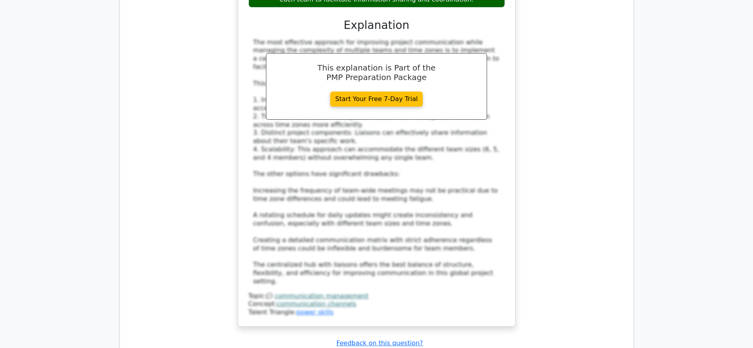
scroll to position [5497, 0]
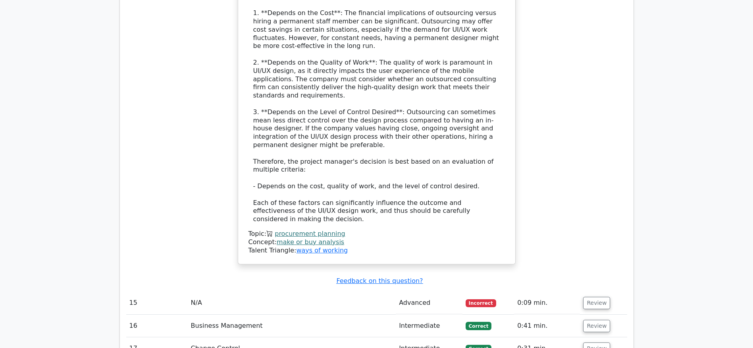
scroll to position [6033, 0]
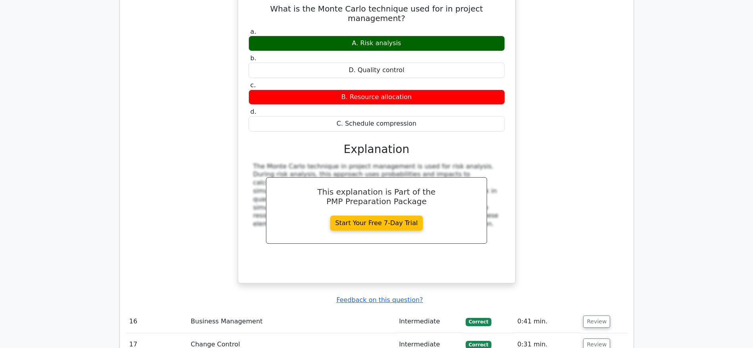
scroll to position [6449, 0]
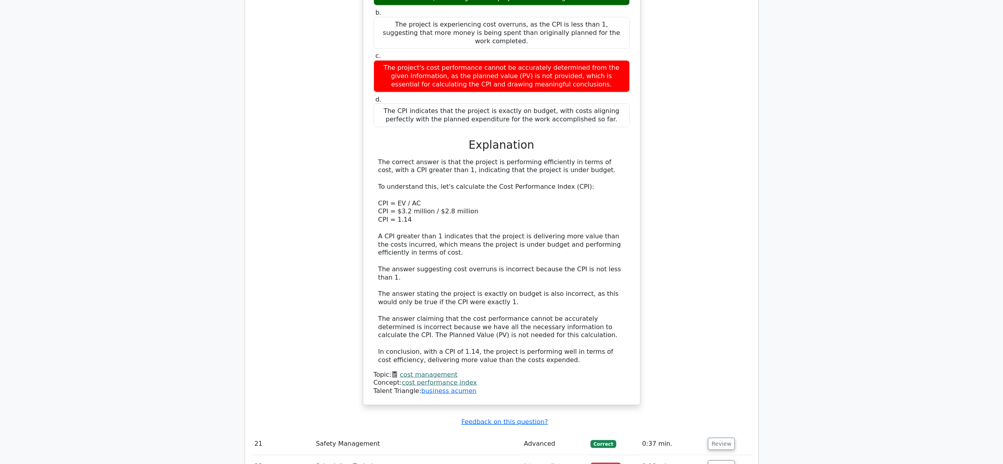
scroll to position [7036, 0]
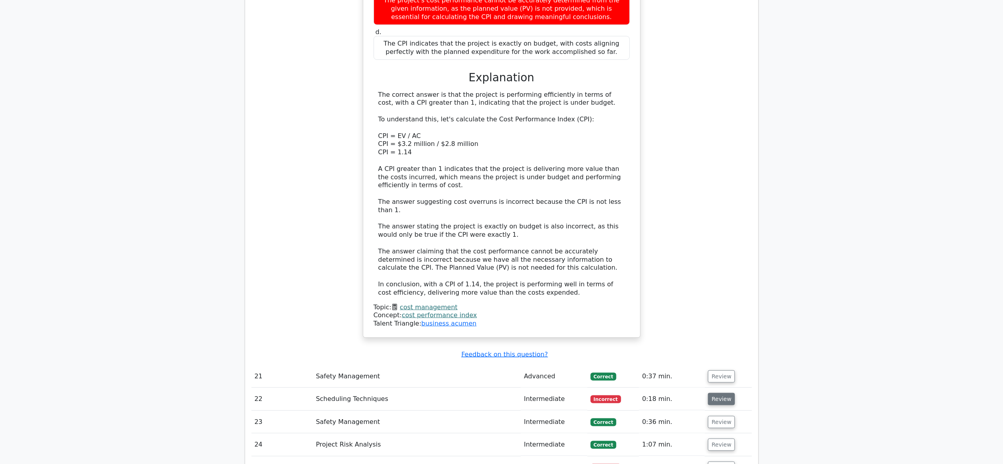
click at [720, 348] on button "Review" at bounding box center [721, 399] width 27 height 12
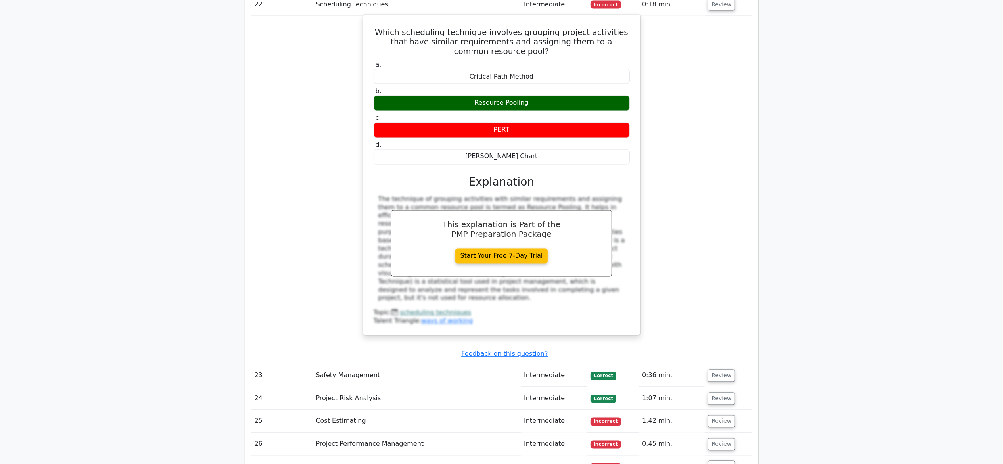
scroll to position [7433, 0]
click at [725, 348] on button "Review" at bounding box center [721, 419] width 27 height 12
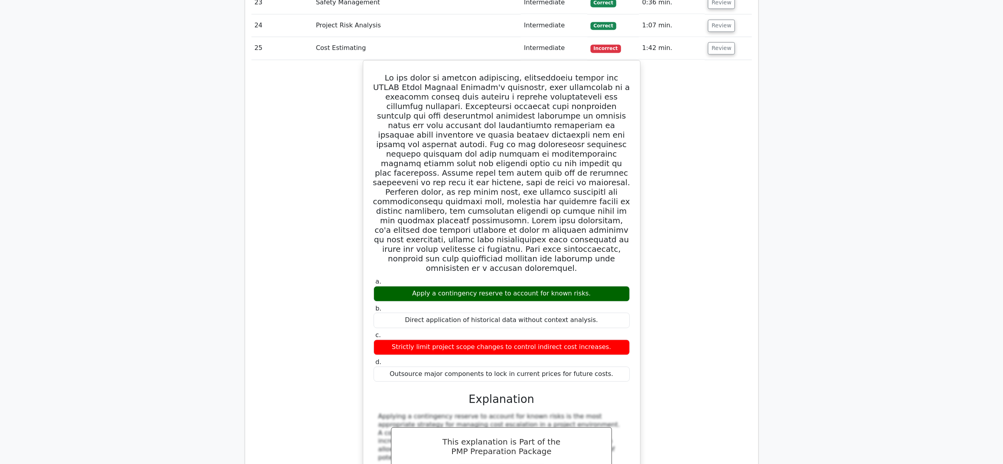
scroll to position [7909, 0]
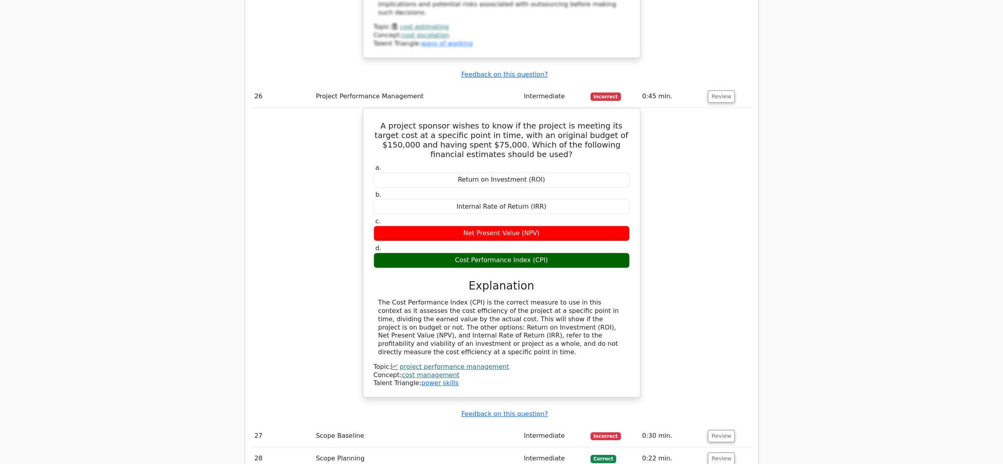
scroll to position [8386, 0]
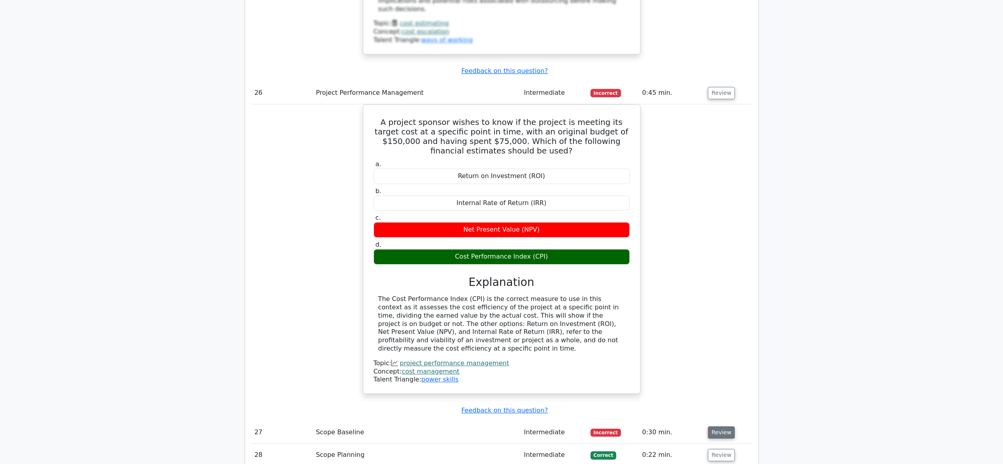
click at [716, 348] on button "Review" at bounding box center [721, 433] width 27 height 12
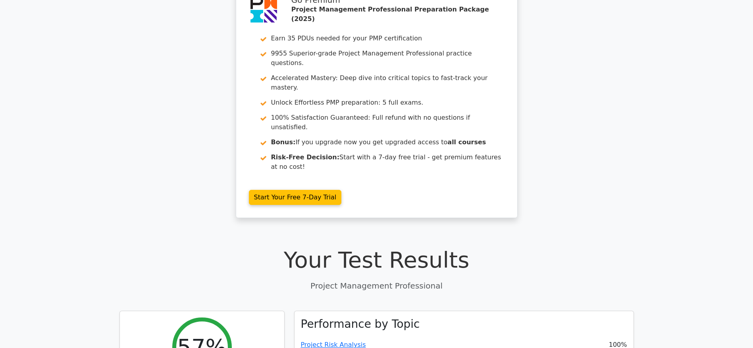
scroll to position [0, 0]
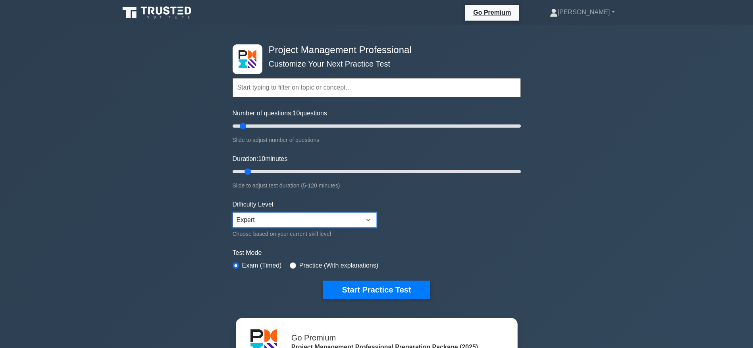
click at [335, 218] on select "Beginner Intermediate Expert" at bounding box center [305, 220] width 144 height 15
select select "intermediate"
click at [233, 213] on select "Beginner Intermediate Expert" at bounding box center [305, 220] width 144 height 15
click at [364, 287] on button "Start Practice Test" at bounding box center [376, 290] width 107 height 18
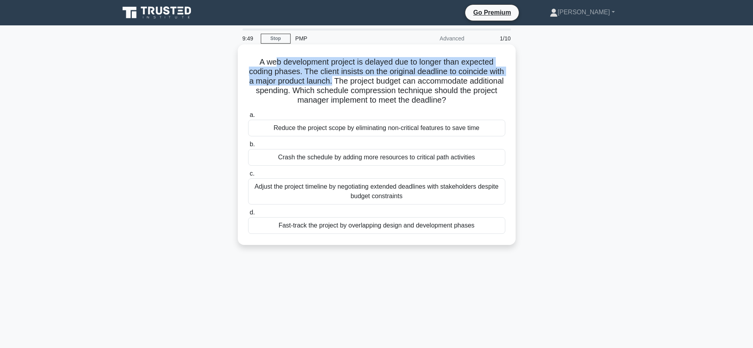
drag, startPoint x: 272, startPoint y: 60, endPoint x: 359, endPoint y: 83, distance: 89.8
click at [359, 83] on h5 "A web development project is delayed due to longer than expected coding phases.…" at bounding box center [376, 81] width 259 height 48
drag, startPoint x: 366, startPoint y: 82, endPoint x: 471, endPoint y: 104, distance: 107.5
click at [471, 104] on h5 "A web development project is delayed due to longer than expected coding phases.…" at bounding box center [376, 81] width 259 height 48
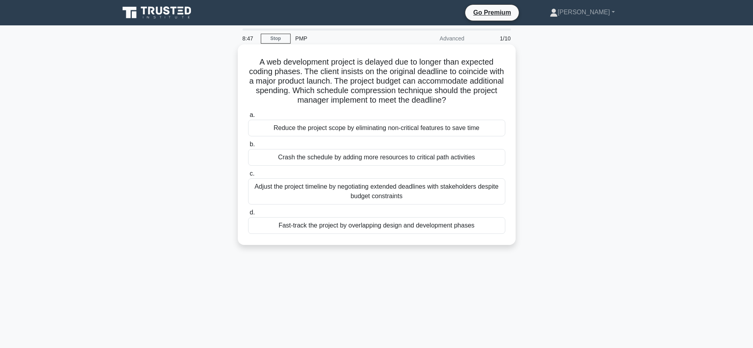
click at [418, 160] on div "Crash the schedule by adding more resources to critical path activities" at bounding box center [376, 157] width 257 height 17
click at [248, 147] on input "b. Crash the schedule by adding more resources to critical path activities" at bounding box center [248, 144] width 0 height 5
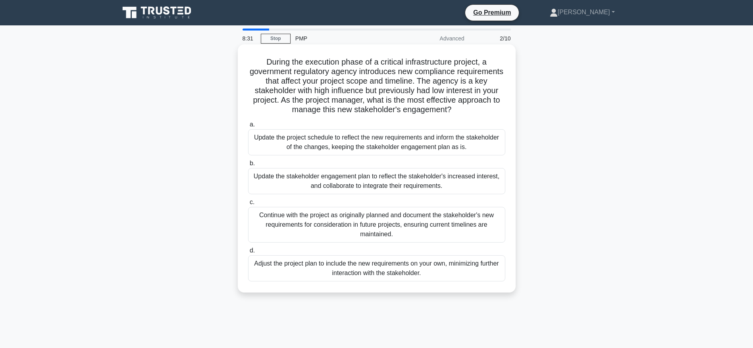
drag, startPoint x: 283, startPoint y: 62, endPoint x: 478, endPoint y: 112, distance: 202.0
click at [478, 112] on h5 "During the execution phase of a critical infrastructure project, a government r…" at bounding box center [376, 86] width 259 height 58
click at [360, 176] on div "Update the stakeholder engagement plan to reflect the stakeholder's increased i…" at bounding box center [376, 181] width 257 height 26
click at [248, 166] on input "b. Update the stakeholder engagement plan to reflect the stakeholder's increase…" at bounding box center [248, 163] width 0 height 5
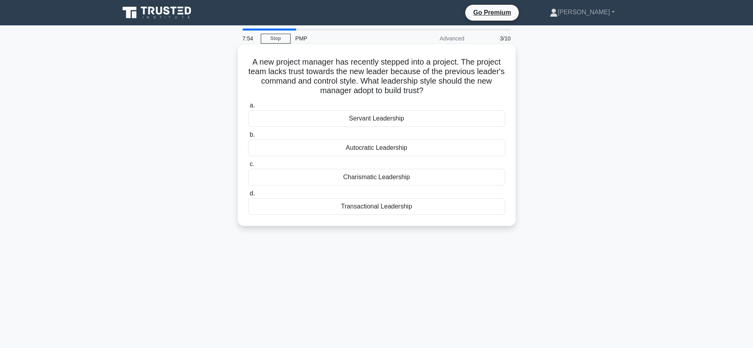
click at [393, 117] on div "Servant Leadership" at bounding box center [376, 118] width 257 height 17
click at [248, 108] on input "a. Servant Leadership" at bounding box center [248, 105] width 0 height 5
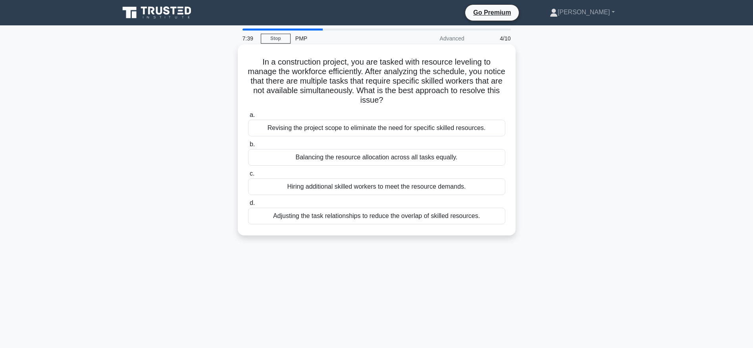
drag, startPoint x: 262, startPoint y: 58, endPoint x: 502, endPoint y: 100, distance: 243.2
click at [502, 100] on h5 "In a construction project, you are tasked with resource leveling to manage the …" at bounding box center [376, 81] width 259 height 48
click at [420, 219] on div "Adjusting the task relationships to reduce the overlap of skilled resources." at bounding box center [376, 216] width 257 height 17
click at [248, 206] on input "d. Adjusting the task relationships to reduce the overlap of skilled resources." at bounding box center [248, 203] width 0 height 5
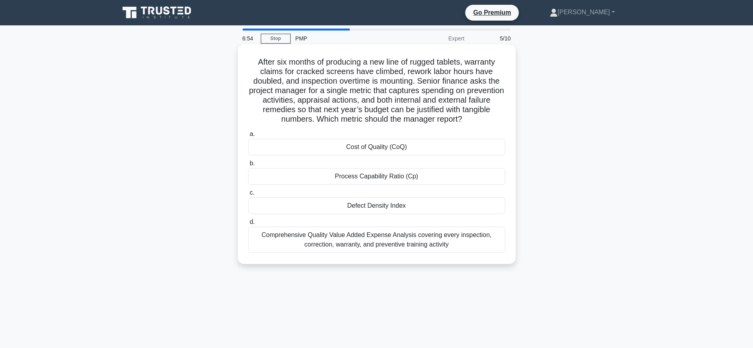
click at [391, 148] on div "Cost of Quality (CoQ)" at bounding box center [376, 147] width 257 height 17
click at [248, 137] on input "a. Cost of Quality (CoQ)" at bounding box center [248, 134] width 0 height 5
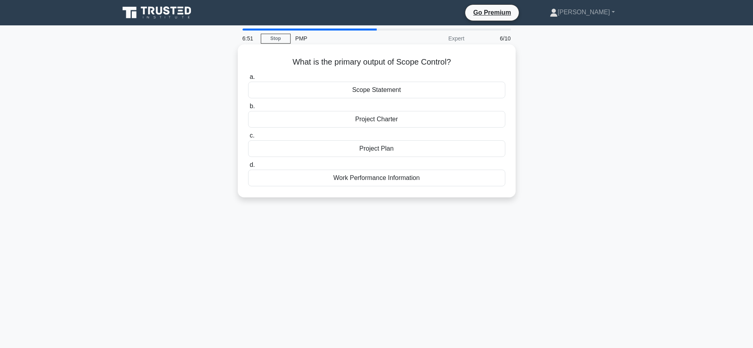
drag, startPoint x: 316, startPoint y: 64, endPoint x: 477, endPoint y: 65, distance: 161.1
click at [477, 65] on h5 "What is the primary output of Scope Control? .spinner_0XTQ{transform-origin:cen…" at bounding box center [376, 62] width 259 height 10
click at [391, 92] on div "Scope Statement" at bounding box center [376, 90] width 257 height 17
click at [248, 80] on input "a. Scope Statement" at bounding box center [248, 77] width 0 height 5
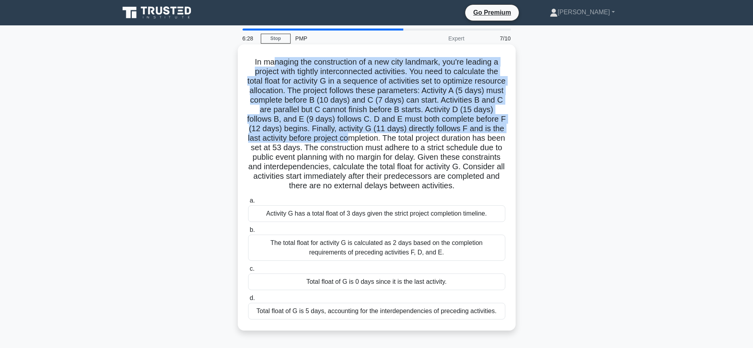
drag, startPoint x: 270, startPoint y: 62, endPoint x: 444, endPoint y: 154, distance: 197.0
click at [453, 140] on h5 ".spinner_0XTQ{transform-origin:center;animation:spinner_y6GP .75s linear infini…" at bounding box center [376, 124] width 259 height 134
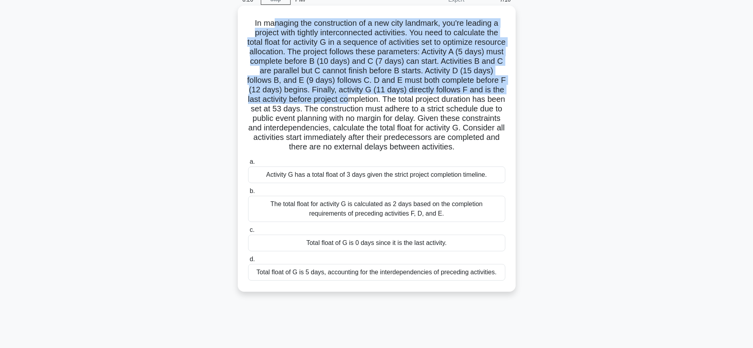
scroll to position [21, 0]
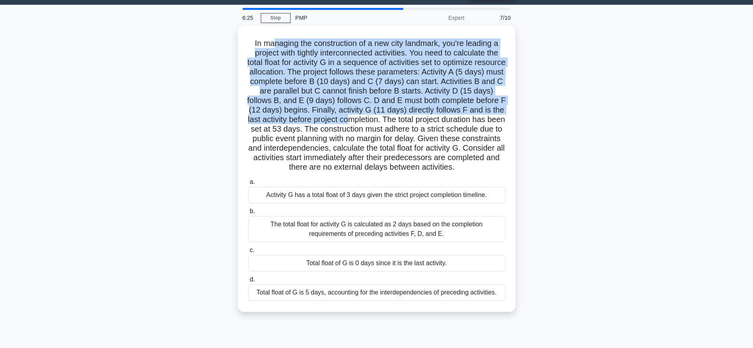
click at [537, 111] on div ".spinner_0XTQ{transform-origin:center;animation:spinner_y6GP .75s linear infini…" at bounding box center [377, 174] width 524 height 296
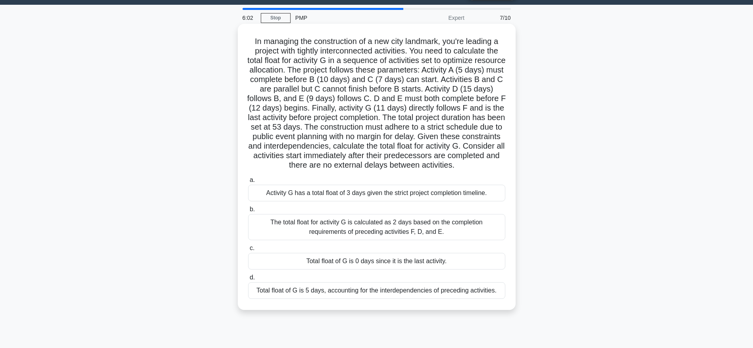
click at [361, 232] on div "The total float for activity G is calculated as 2 days based on the completion …" at bounding box center [376, 227] width 257 height 26
click at [248, 212] on input "b. The total float for activity G is calculated as 2 days based on the completi…" at bounding box center [248, 209] width 0 height 5
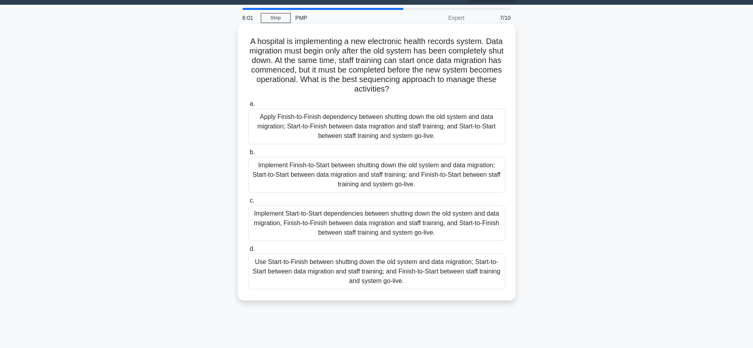
scroll to position [0, 0]
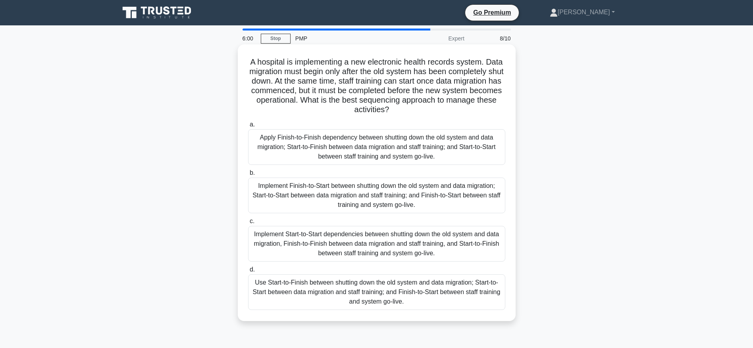
click at [383, 261] on div "Implement Start-to-Start dependencies between shutting down the old system and …" at bounding box center [376, 244] width 257 height 36
click at [248, 224] on input "c. Implement Start-to-Start dependencies between shutting down the old system a…" at bounding box center [248, 221] width 0 height 5
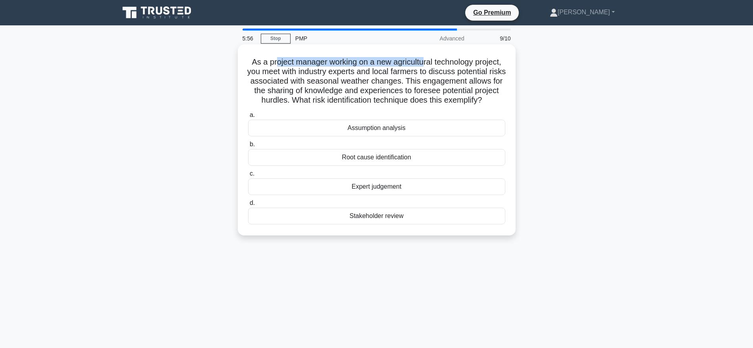
drag, startPoint x: 272, startPoint y: 64, endPoint x: 423, endPoint y: 66, distance: 150.8
click at [423, 66] on h5 "As a project manager working on a new agricultural technology project, you meet…" at bounding box center [376, 81] width 259 height 48
drag, startPoint x: 346, startPoint y: 99, endPoint x: 399, endPoint y: 113, distance: 54.6
click at [399, 106] on h5 "As a project manager working on a new agricultural technology project, you meet…" at bounding box center [376, 81] width 259 height 48
click at [389, 136] on div "Assumption analysis" at bounding box center [376, 128] width 257 height 17
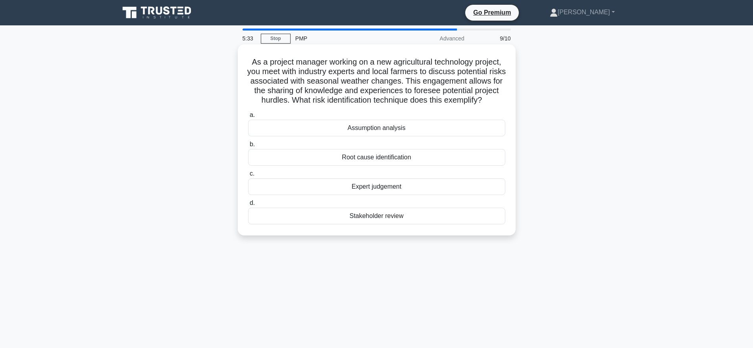
click at [248, 118] on input "a. Assumption analysis" at bounding box center [248, 115] width 0 height 5
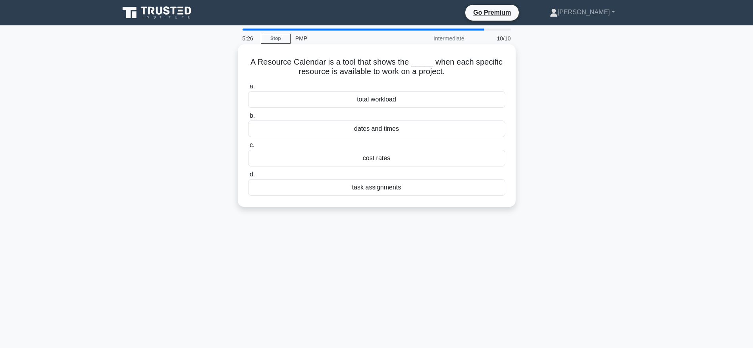
drag, startPoint x: 255, startPoint y: 63, endPoint x: 454, endPoint y: 69, distance: 199.7
click at [454, 69] on h5 "A Resource Calendar is a tool that shows the _____ when each specific resource …" at bounding box center [376, 67] width 259 height 20
click at [375, 129] on div "dates and times" at bounding box center [376, 129] width 257 height 17
click at [248, 119] on input "b. dates and times" at bounding box center [248, 115] width 0 height 5
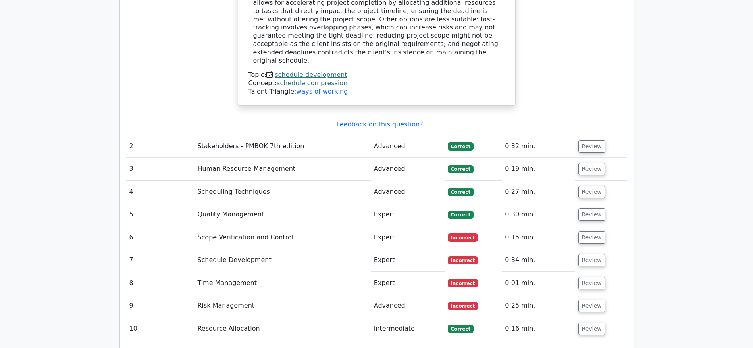
scroll to position [1012, 0]
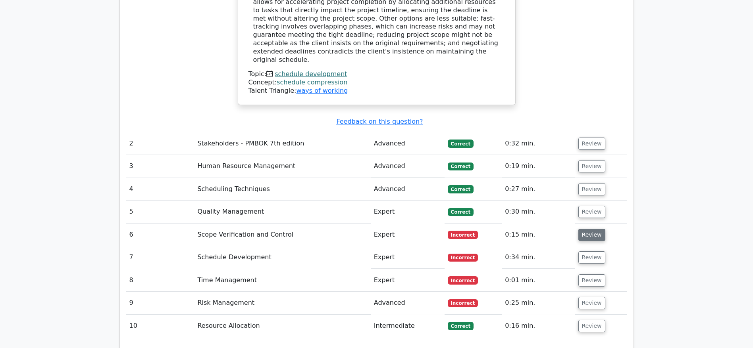
click at [591, 229] on button "Review" at bounding box center [591, 235] width 27 height 12
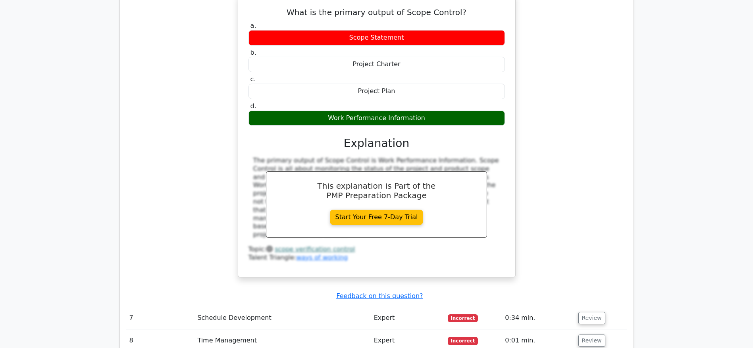
scroll to position [1309, 0]
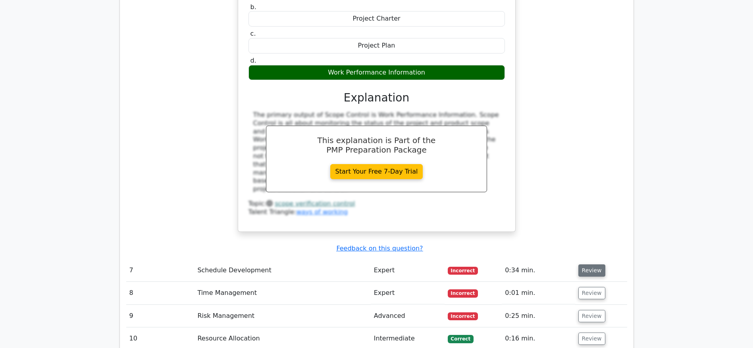
click at [582, 265] on button "Review" at bounding box center [591, 271] width 27 height 12
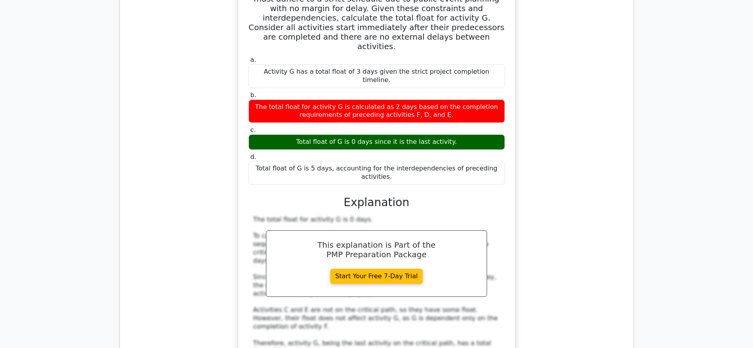
scroll to position [1786, 0]
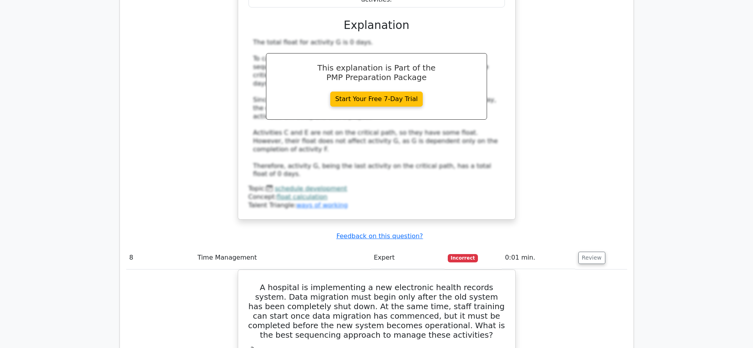
scroll to position [2024, 0]
